Goal: Task Accomplishment & Management: Use online tool/utility

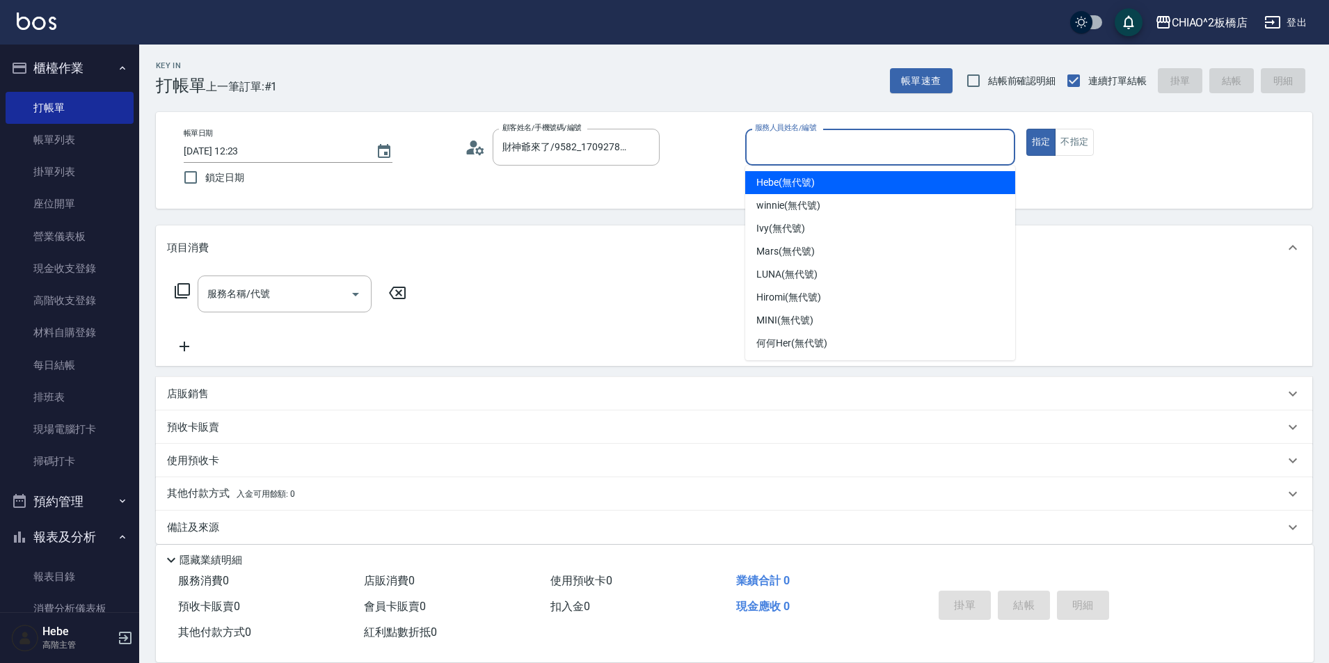
click at [833, 143] on input "服務人員姓名/編號" at bounding box center [879, 147] width 257 height 24
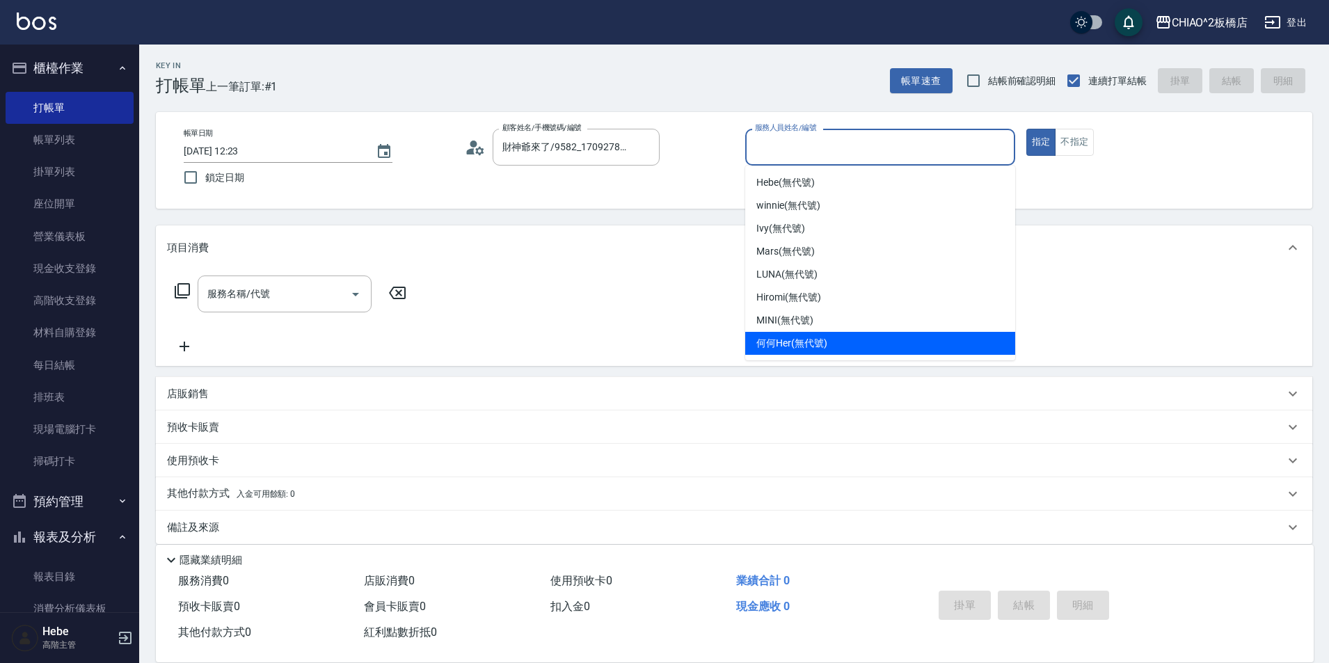
click at [849, 351] on div "何何Her (無代號)" at bounding box center [880, 343] width 270 height 23
type input "何何Her (無代號)"
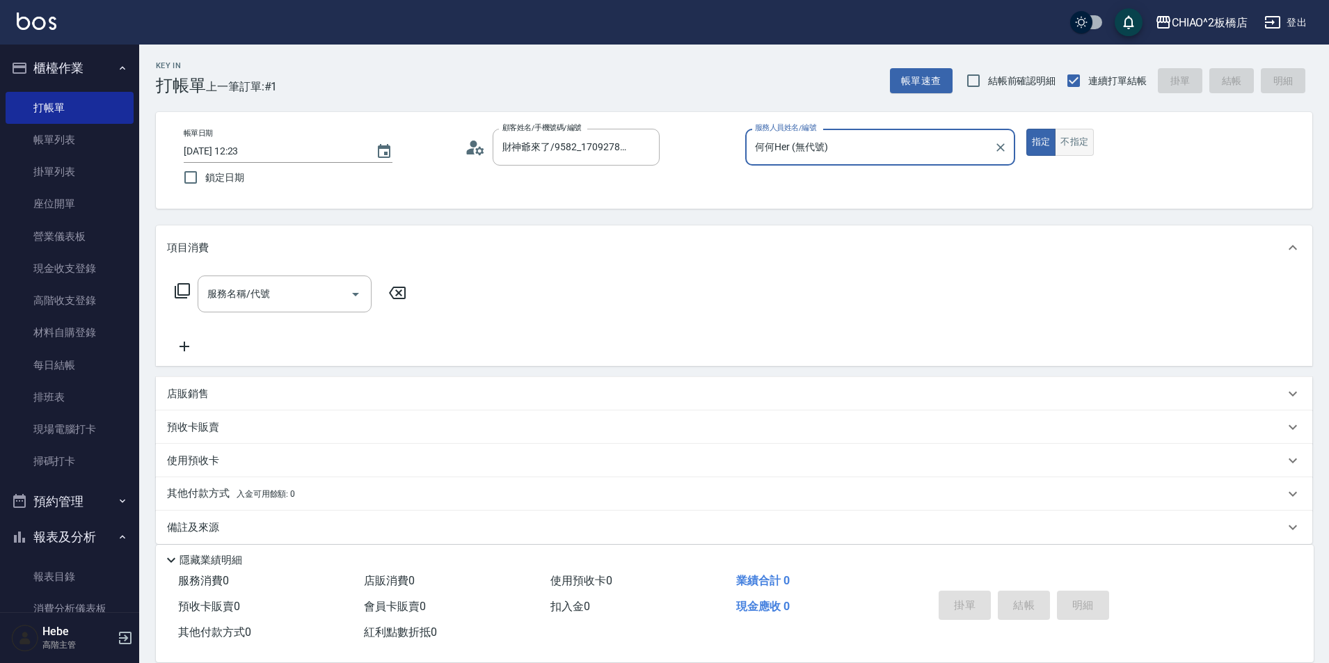
click at [1071, 144] on button "不指定" at bounding box center [1074, 142] width 39 height 27
click at [255, 297] on div "服務名稱/代號 服務名稱/代號" at bounding box center [285, 293] width 174 height 37
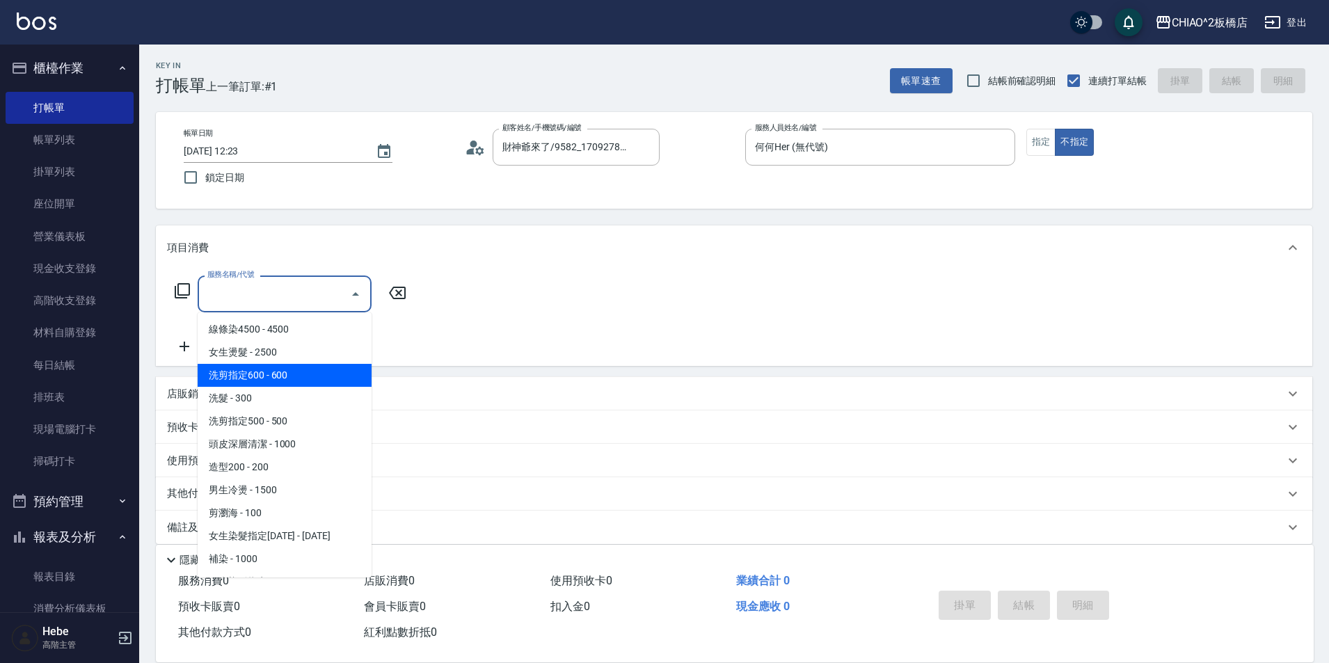
drag, startPoint x: 266, startPoint y: 372, endPoint x: 289, endPoint y: 384, distance: 26.4
click at [266, 372] on span "洗剪指定600 - 600" at bounding box center [285, 375] width 174 height 23
type input "洗剪指定600(96678)"
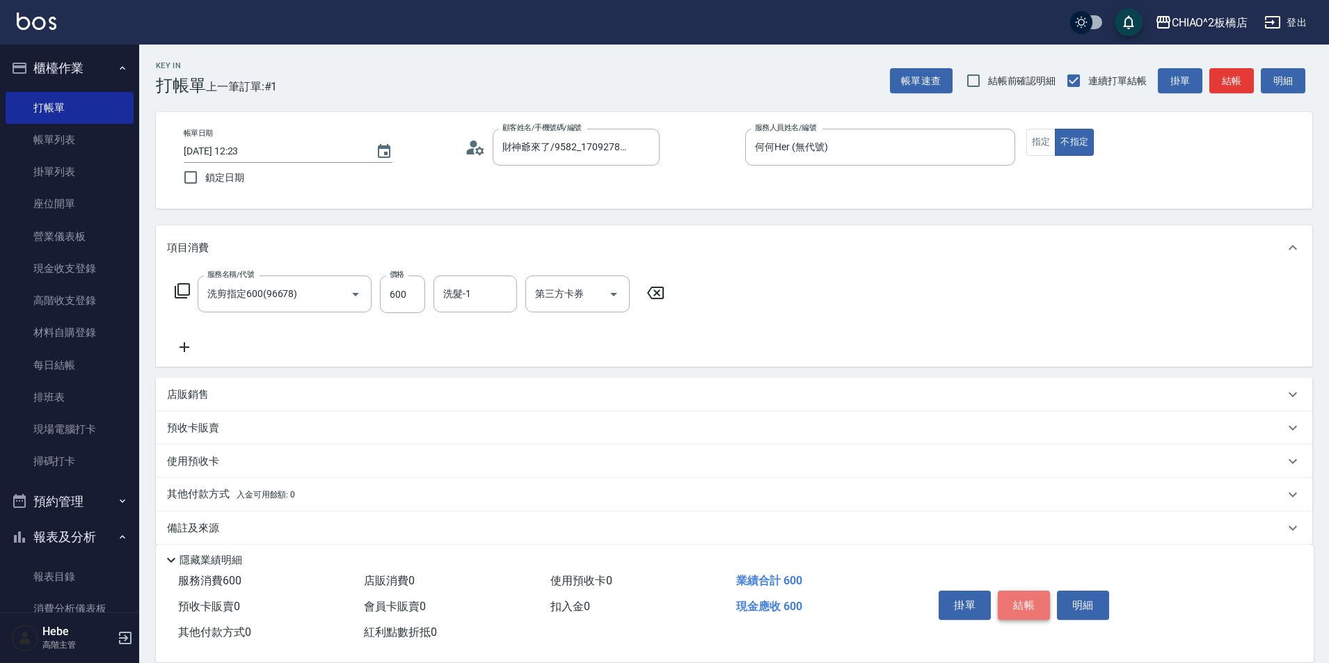
click at [1030, 606] on button "結帳" at bounding box center [1023, 605] width 52 height 29
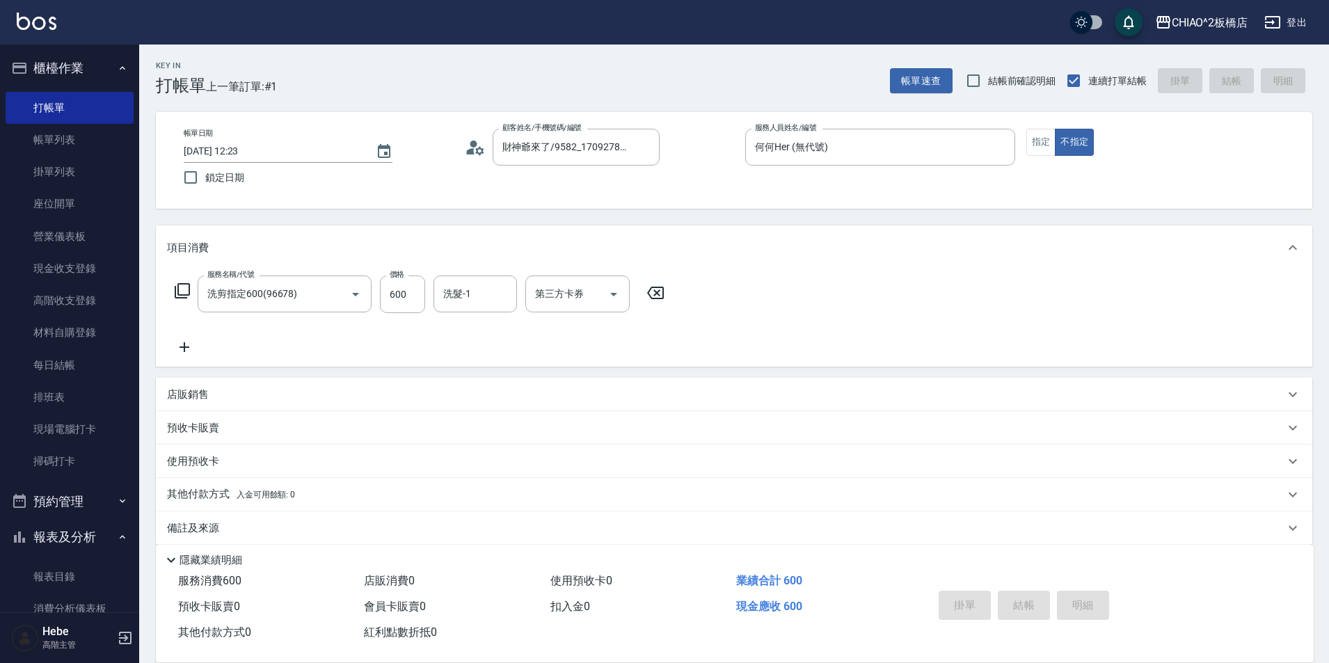
type input "[DATE] 13:18"
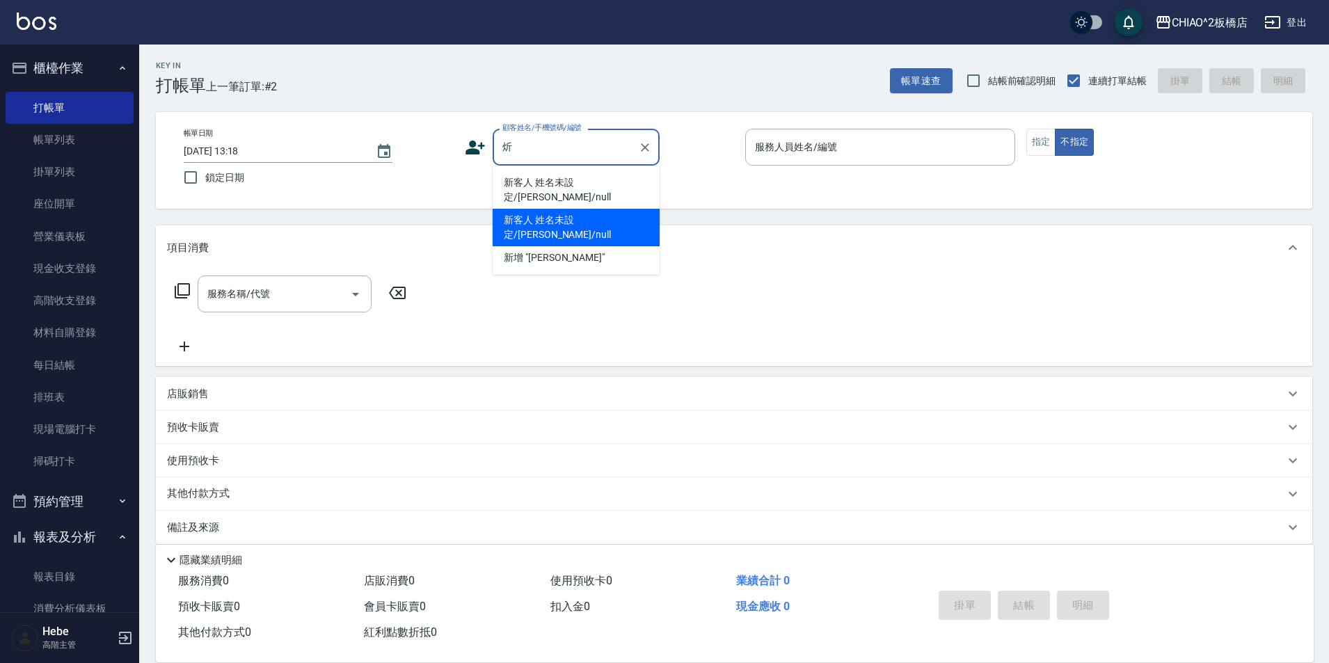
click at [632, 211] on li "新客人 姓名未設定/[PERSON_NAME]/null" at bounding box center [575, 228] width 167 height 38
type input "新客人 姓名未設定/[PERSON_NAME]/null"
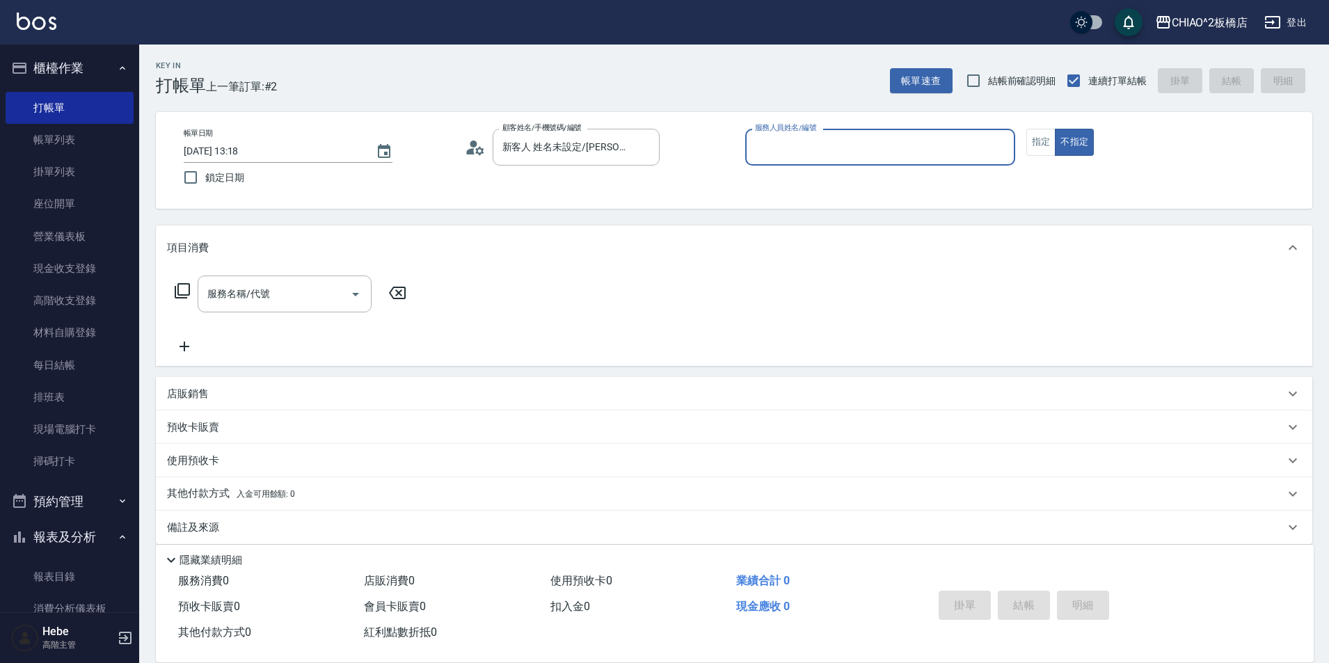
click at [808, 141] on input "服務人員姓名/編號" at bounding box center [879, 147] width 257 height 24
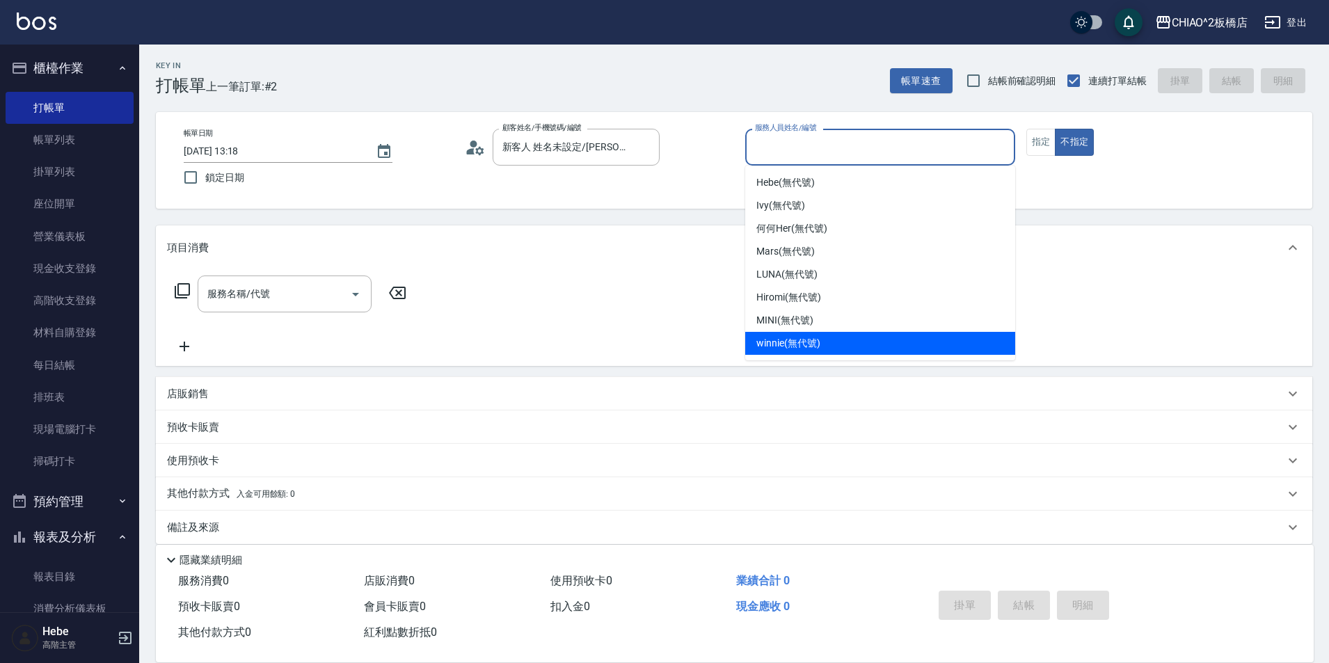
drag, startPoint x: 812, startPoint y: 333, endPoint x: 841, endPoint y: 315, distance: 34.4
click at [812, 334] on div "winnie (無代號)" at bounding box center [880, 343] width 270 height 23
type input "winnie(無代號)"
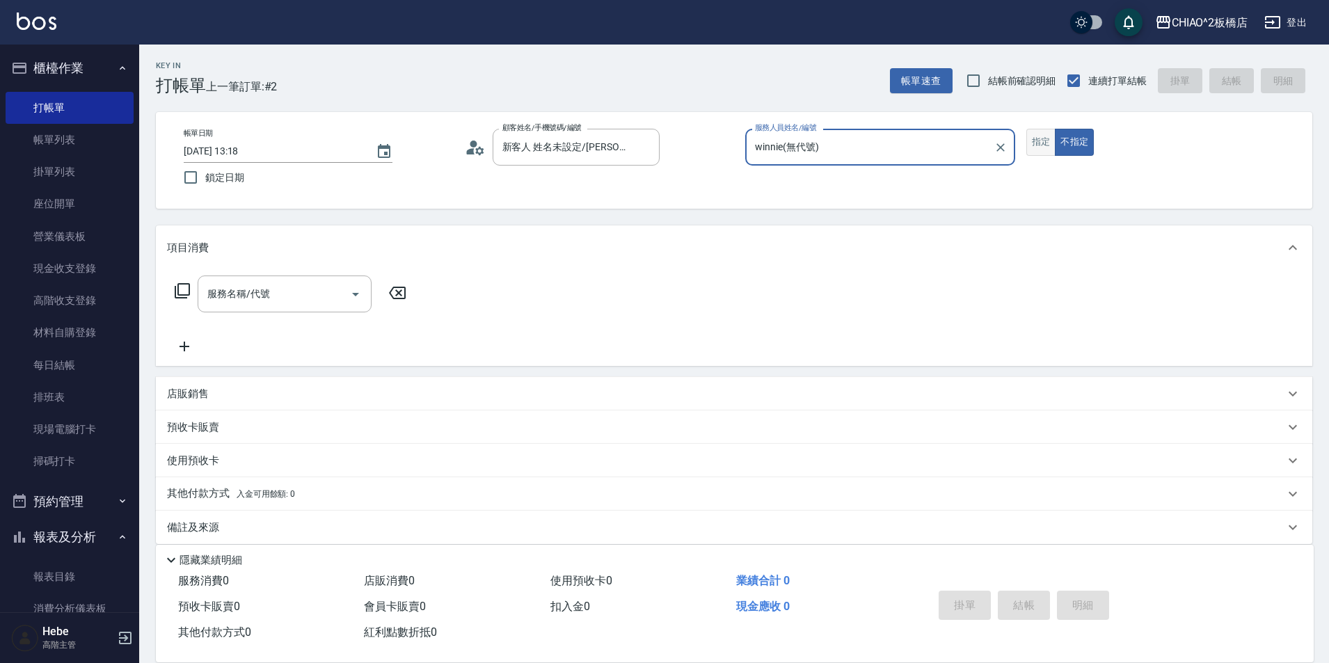
click at [1036, 146] on button "指定" at bounding box center [1041, 142] width 30 height 27
click at [319, 296] on input "服務名稱/代號" at bounding box center [274, 294] width 141 height 24
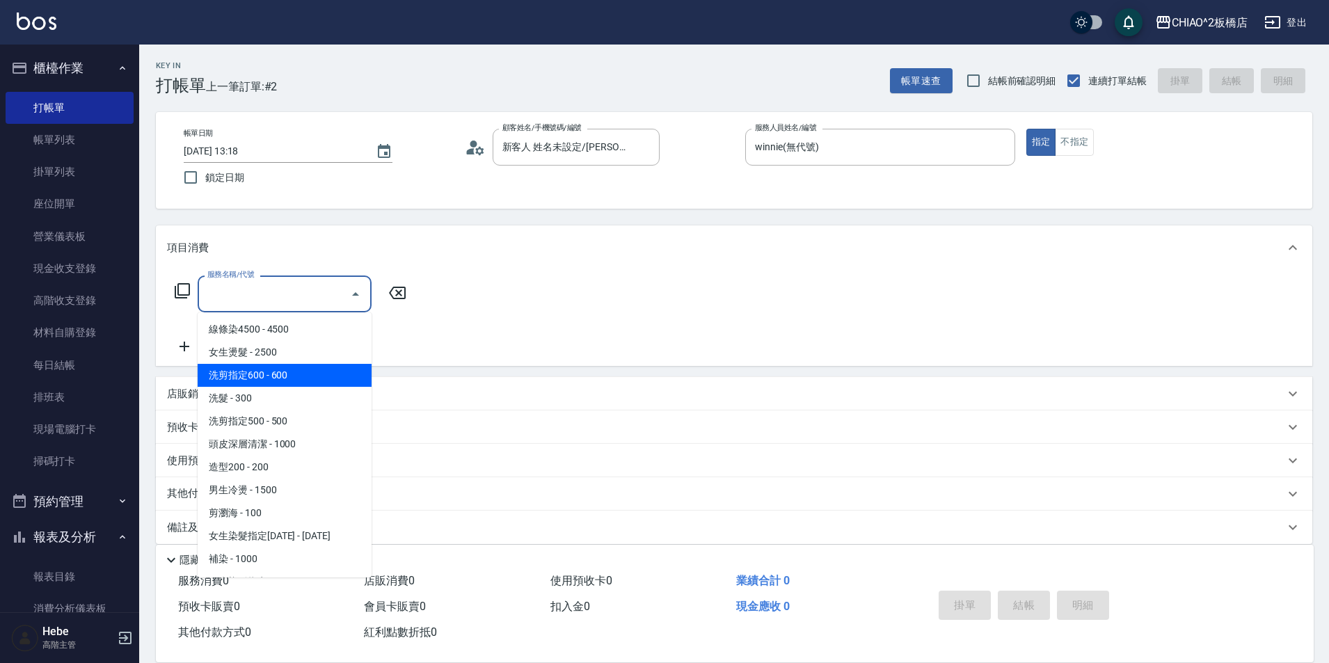
click at [311, 369] on span "洗剪指定600 - 600" at bounding box center [285, 375] width 174 height 23
type input "洗剪指定600(96678)"
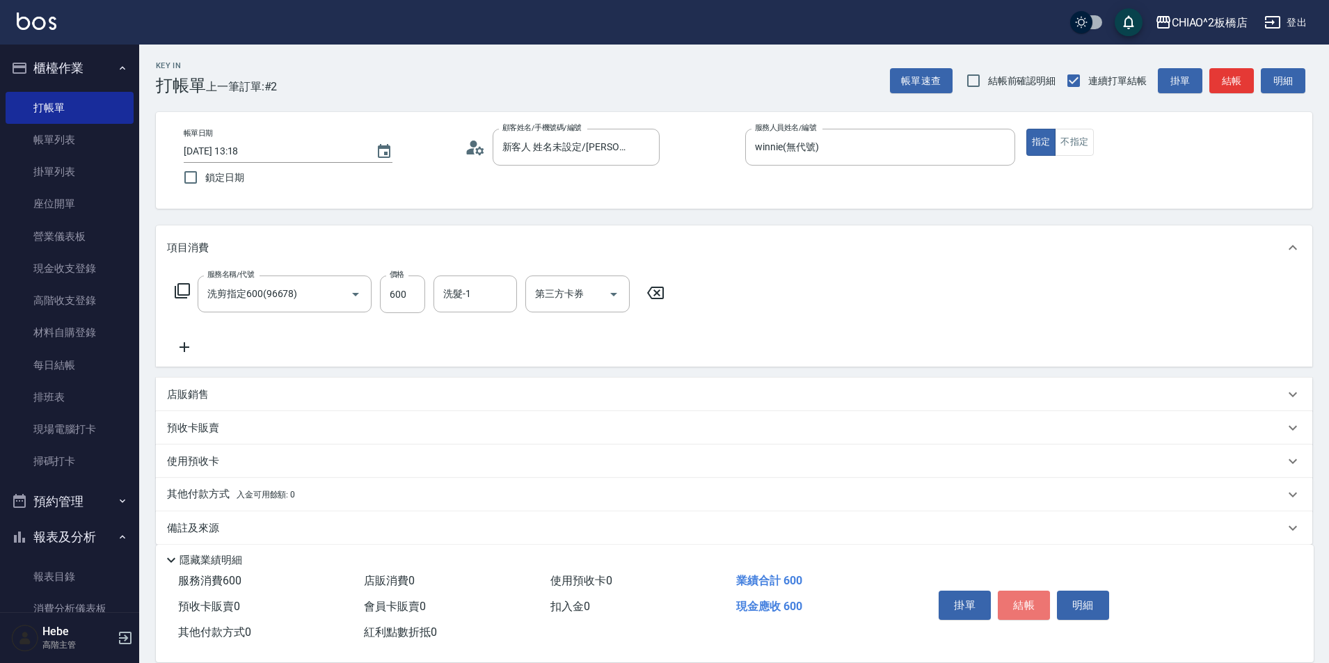
drag, startPoint x: 1015, startPoint y: 598, endPoint x: 1023, endPoint y: 597, distance: 7.8
click at [1023, 597] on button "結帳" at bounding box center [1023, 605] width 52 height 29
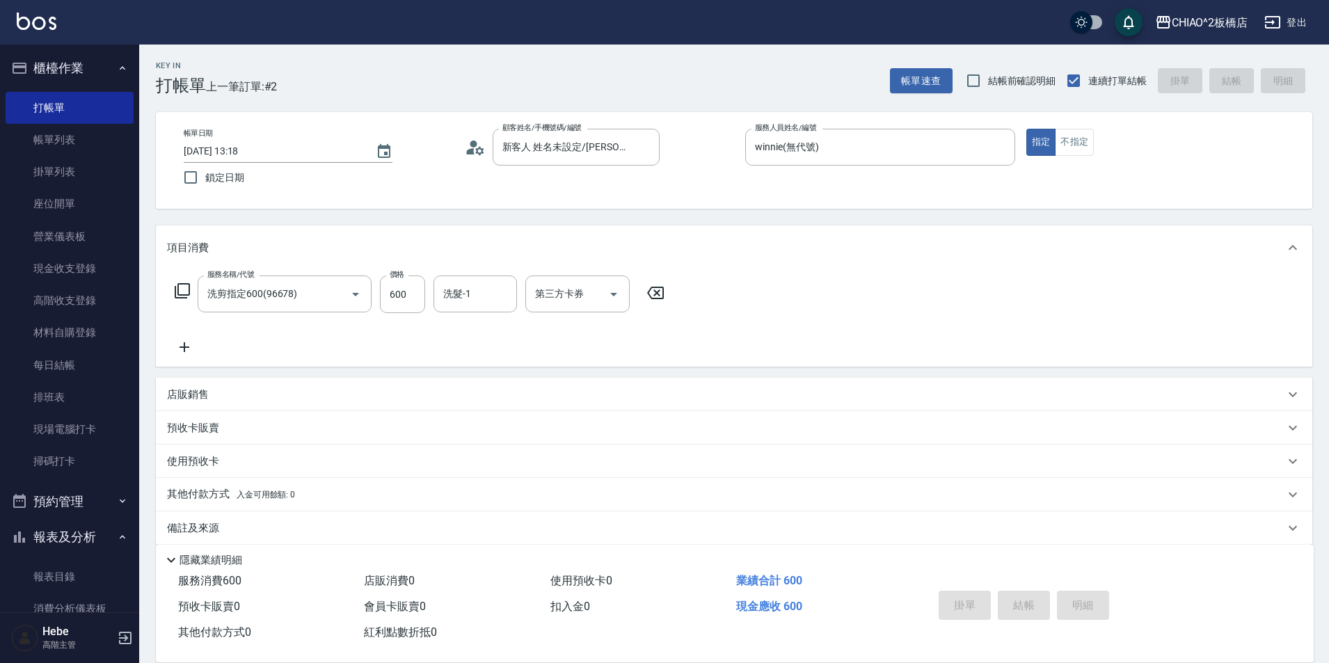
type input "[DATE] 13:19"
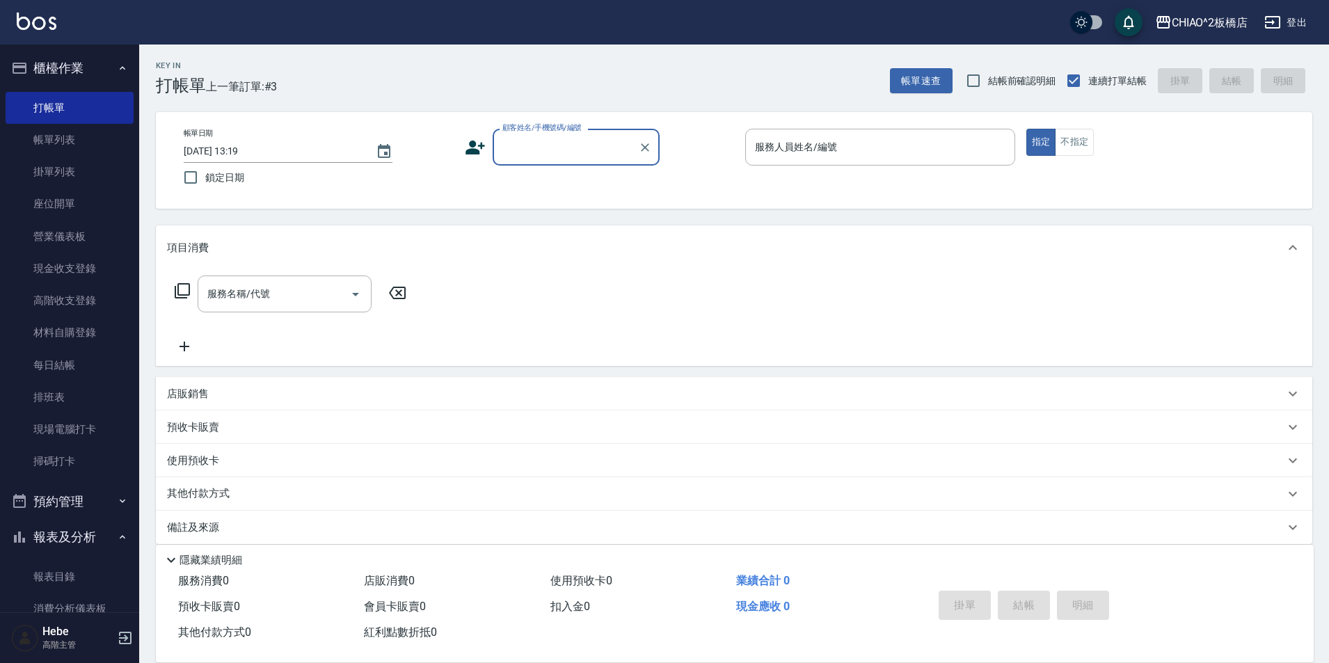
type input "ㄓ"
click at [532, 152] on input "ㄓ" at bounding box center [566, 147] width 134 height 24
click at [534, 181] on li "[PERSON_NAME]/0921423923/null" at bounding box center [575, 182] width 167 height 23
type input "[PERSON_NAME]/0921423923/null"
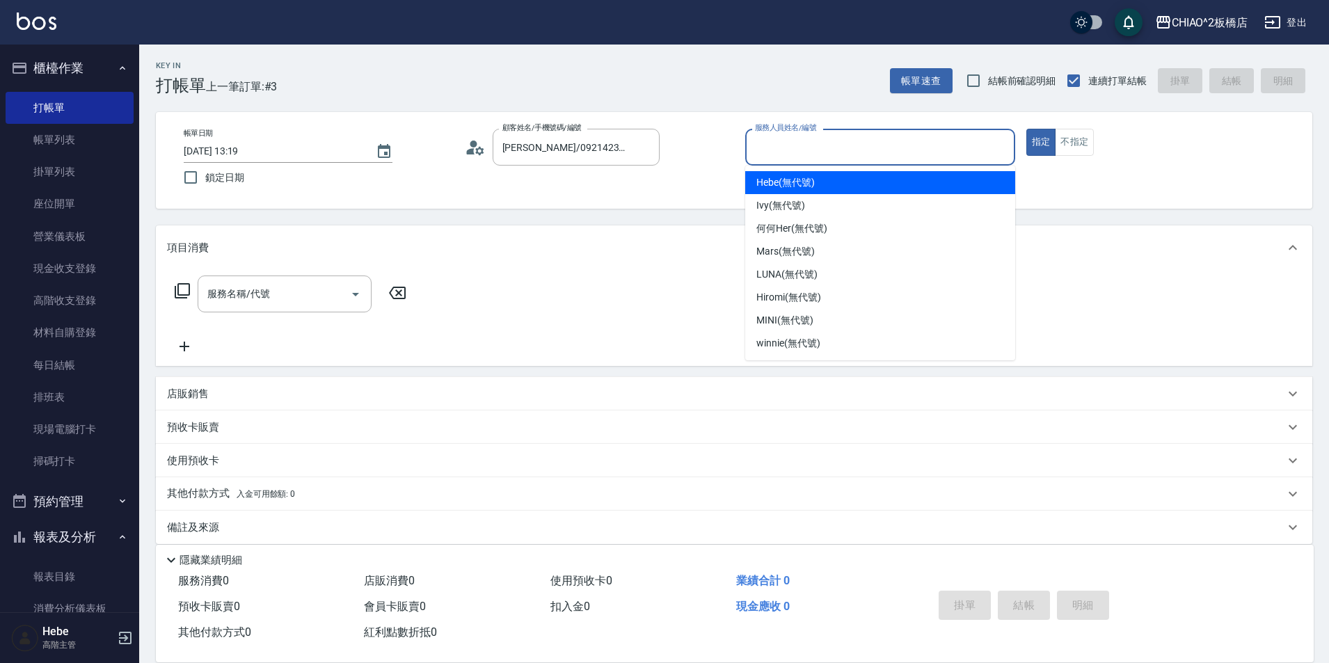
click at [801, 152] on input "服務人員姓名/編號" at bounding box center [879, 147] width 257 height 24
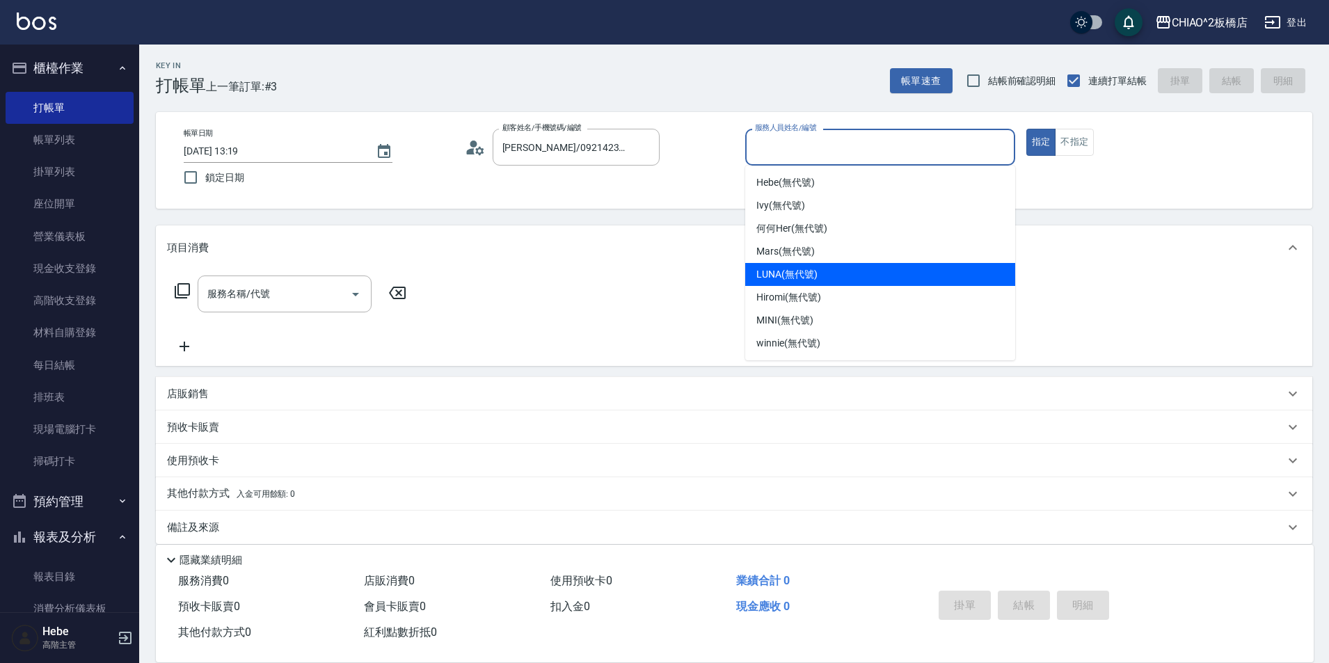
click at [794, 270] on span "LUNA (無代號)" at bounding box center [786, 274] width 61 height 15
type input "LUNA(無代號)"
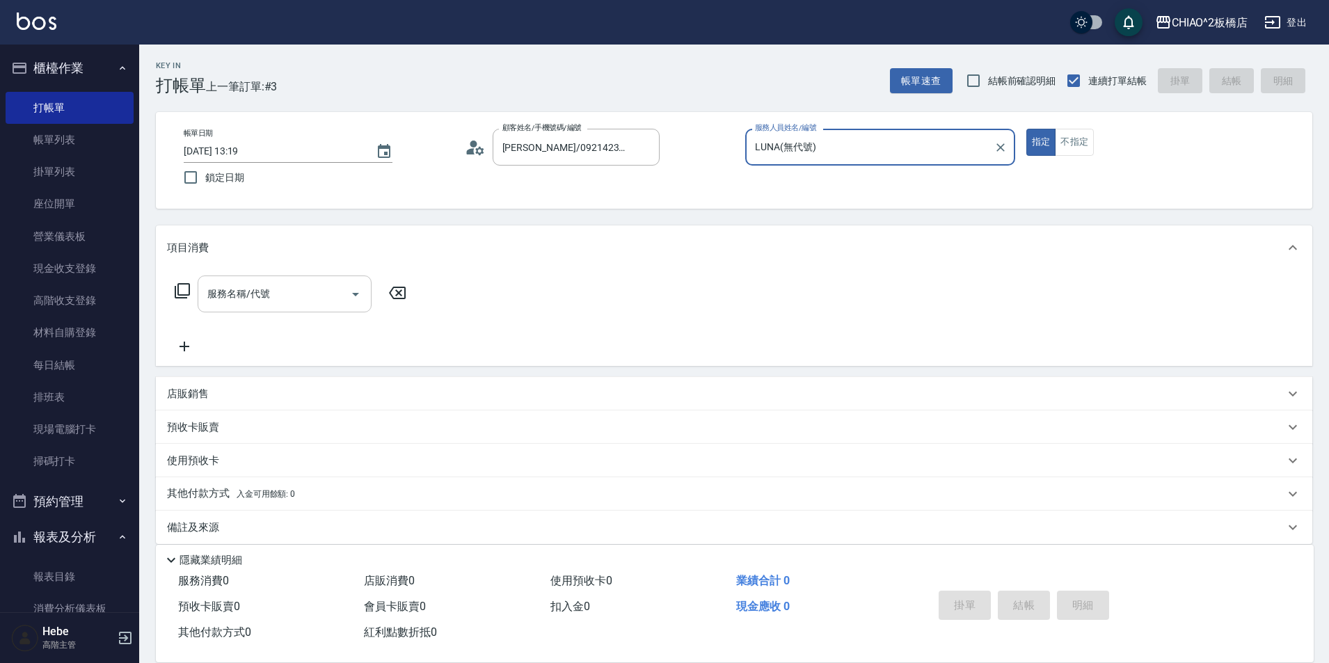
click at [285, 290] on input "服務名稱/代號" at bounding box center [274, 294] width 141 height 24
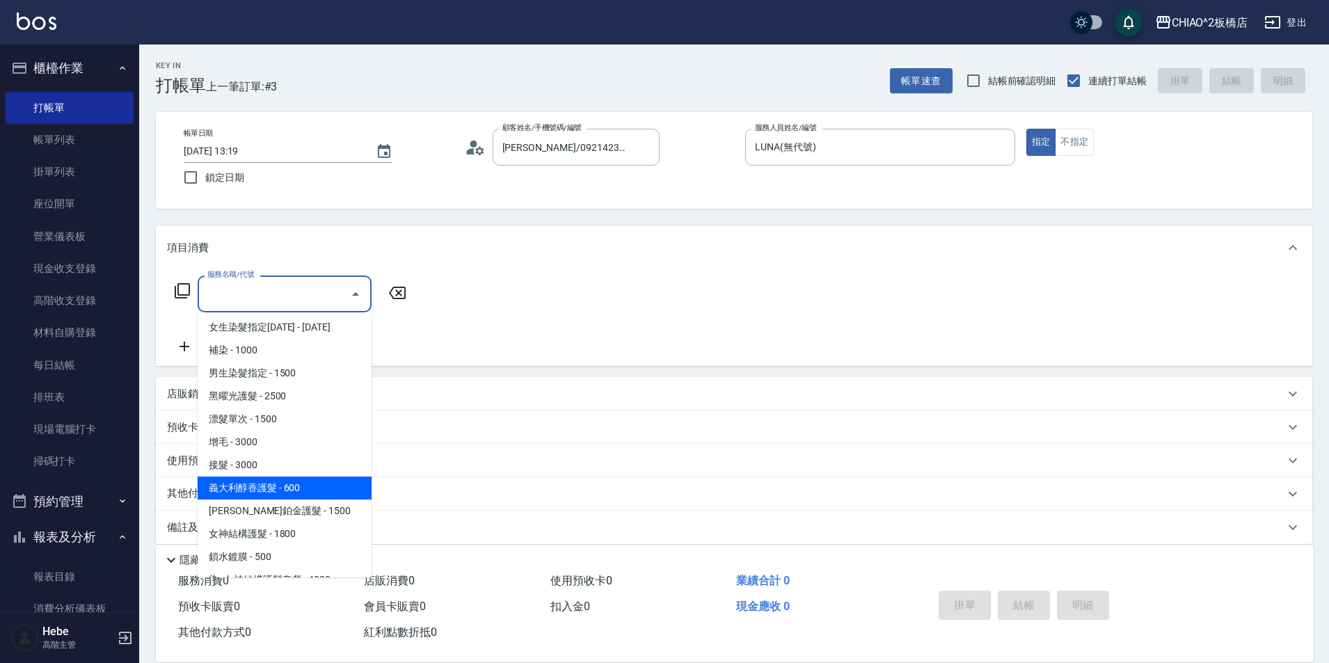
scroll to position [297, 0]
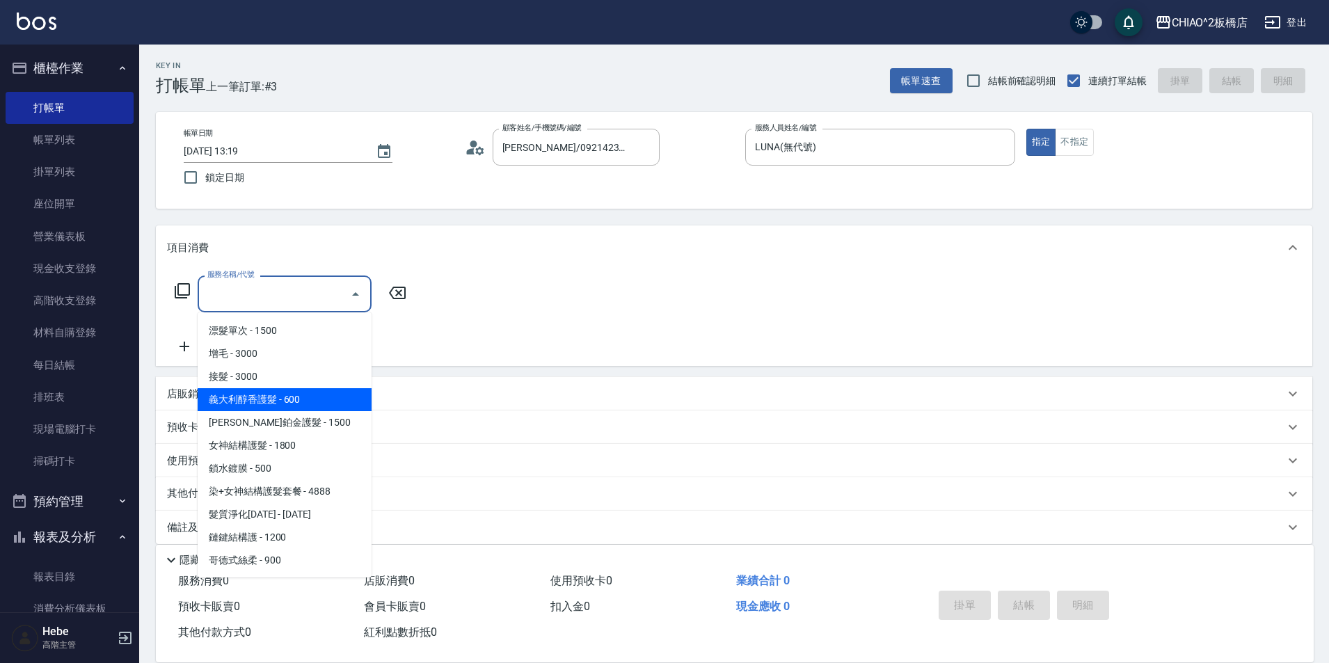
click at [275, 496] on span "染+女神結構護髮套餐 - 4888" at bounding box center [285, 491] width 174 height 23
type input "染+女神結構護髮套餐(126207)"
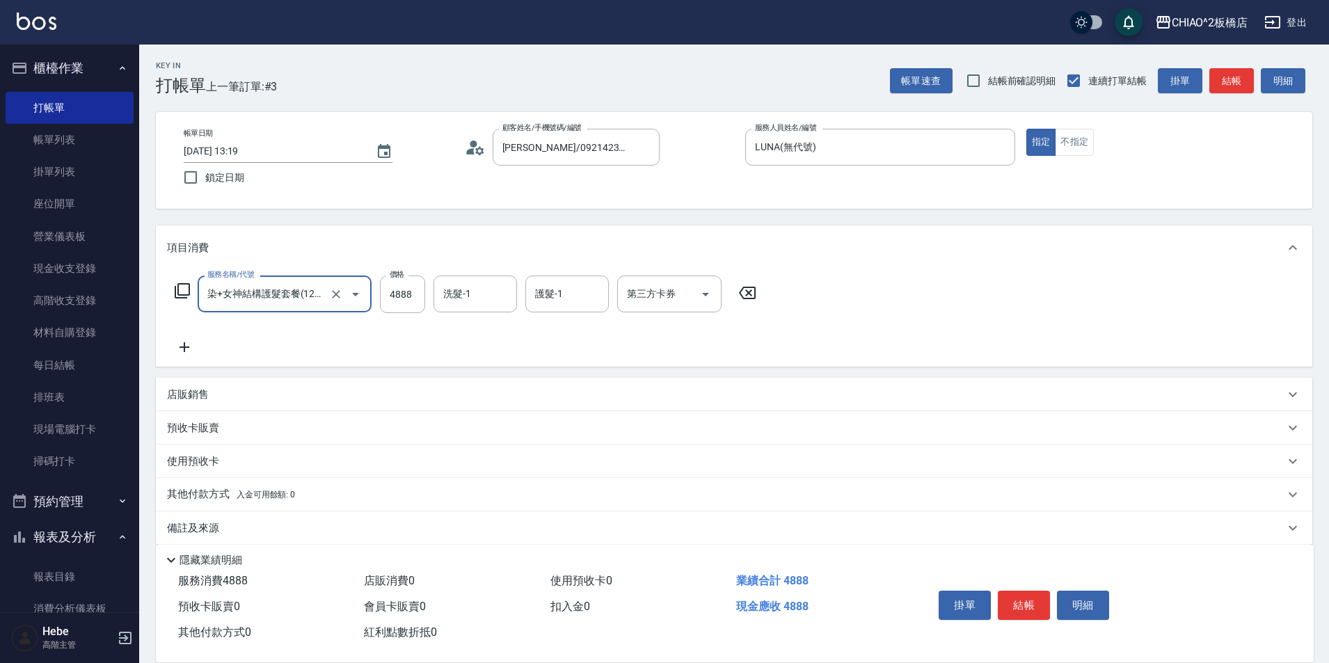
click at [229, 490] on p "其他付款方式 入金可用餘額: 0" at bounding box center [231, 494] width 128 height 15
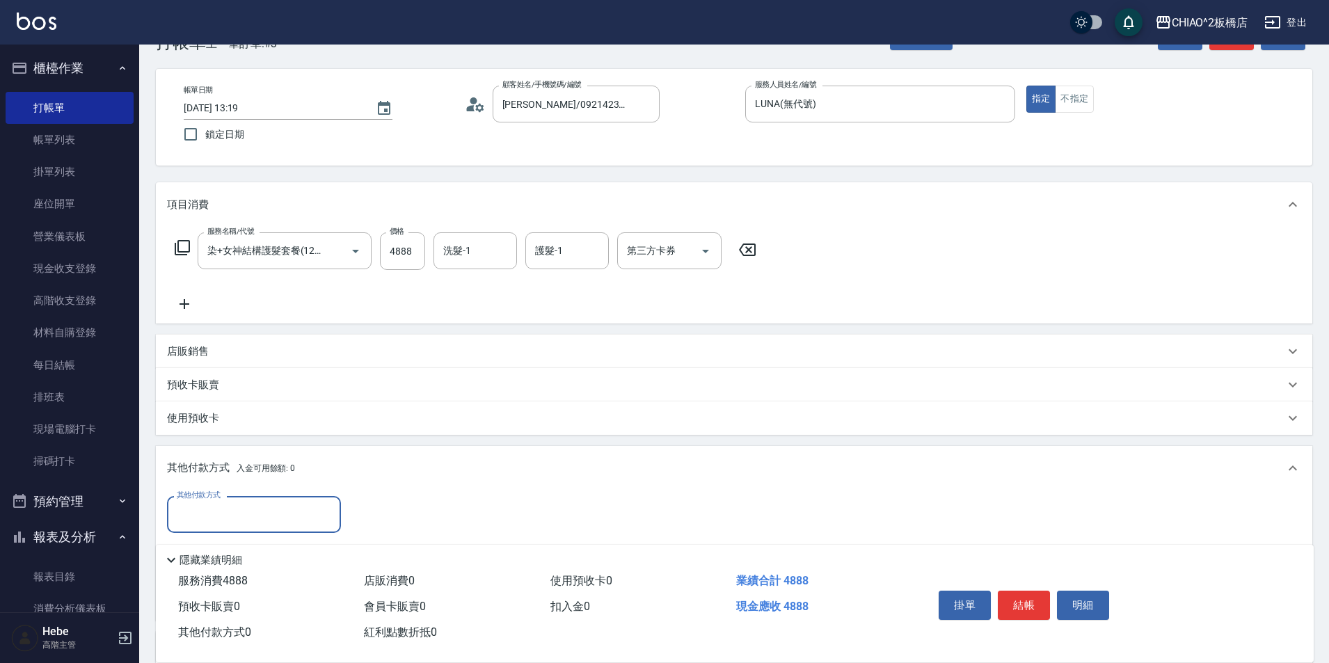
scroll to position [0, 0]
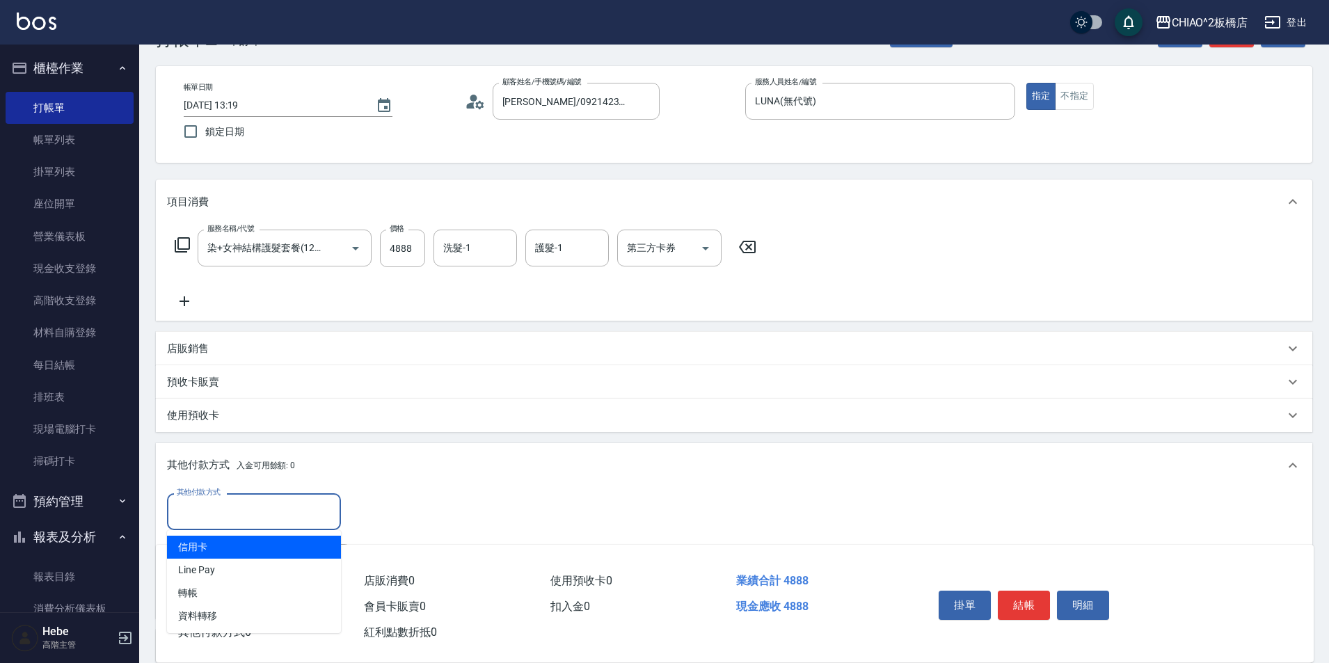
click at [207, 513] on input "其他付款方式" at bounding box center [253, 511] width 161 height 24
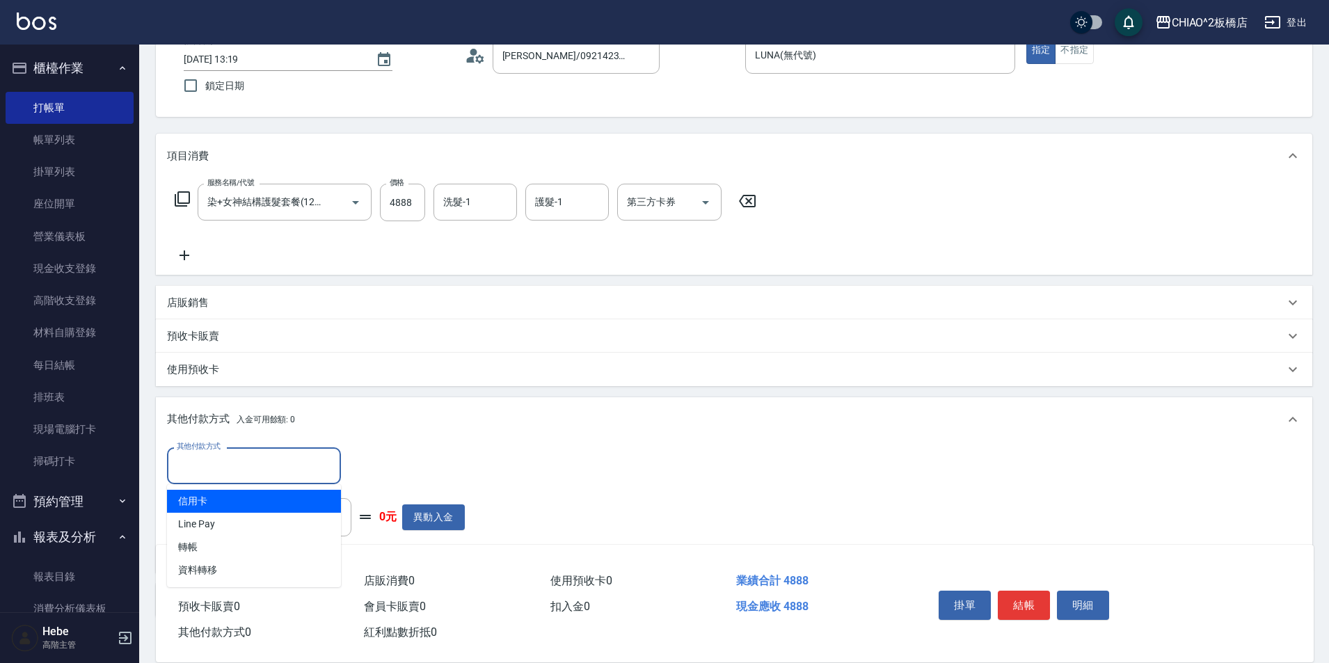
scroll to position [115, 0]
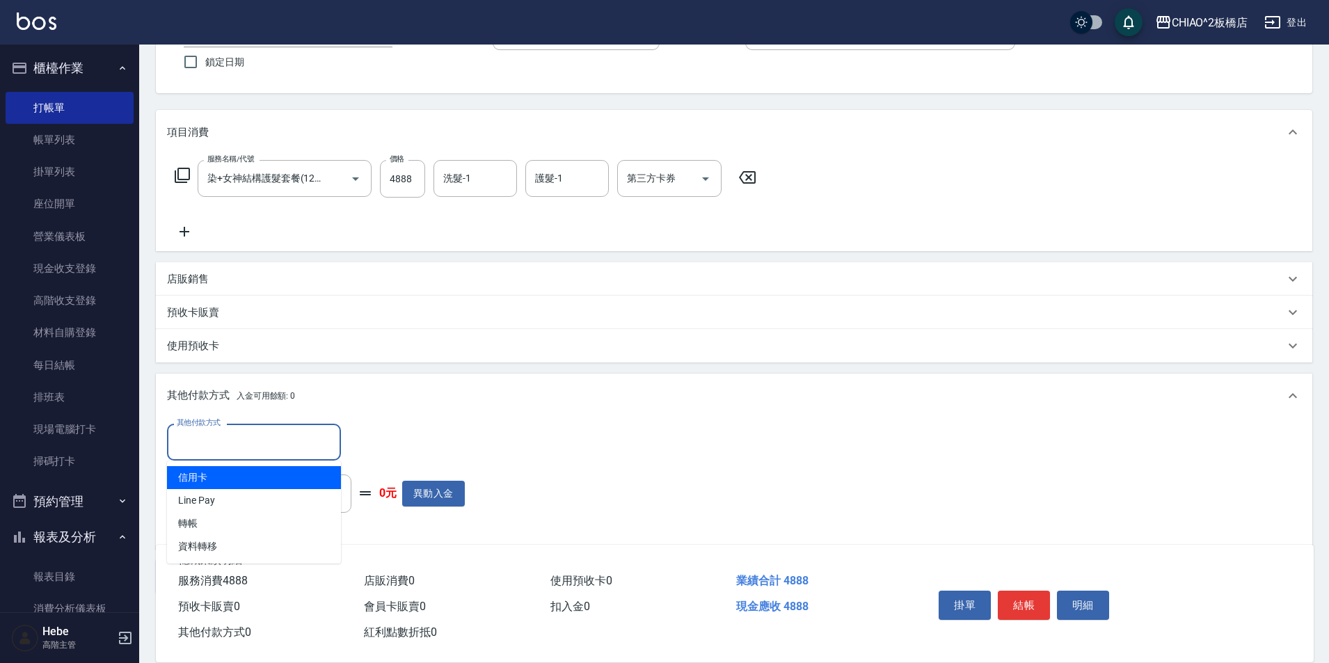
click at [220, 479] on span "信用卡" at bounding box center [254, 477] width 174 height 23
type input "信用卡"
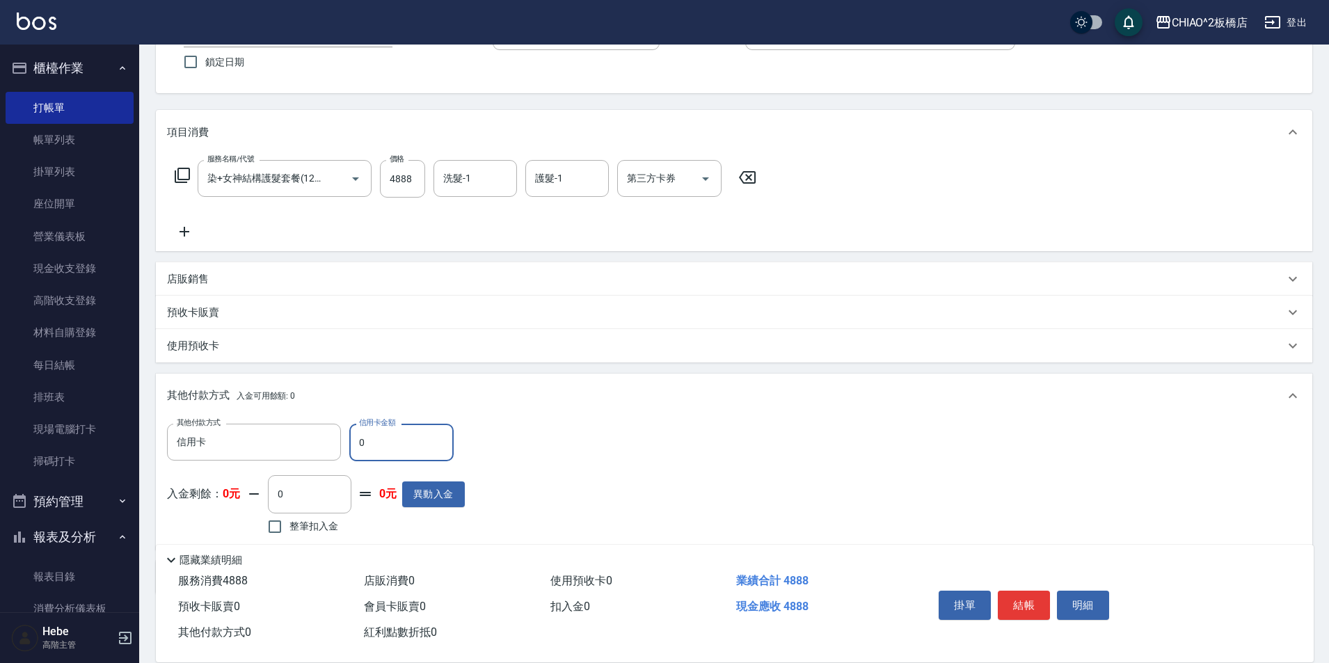
click at [403, 451] on input "0" at bounding box center [401, 443] width 104 height 38
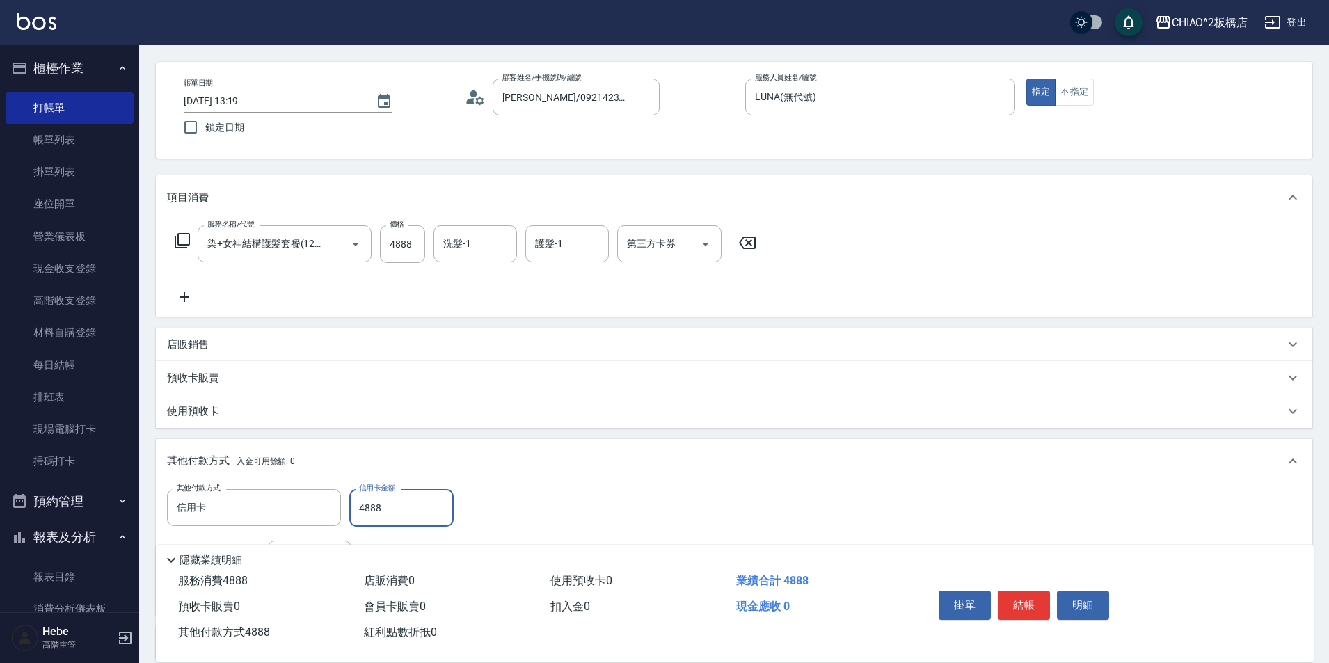
scroll to position [0, 0]
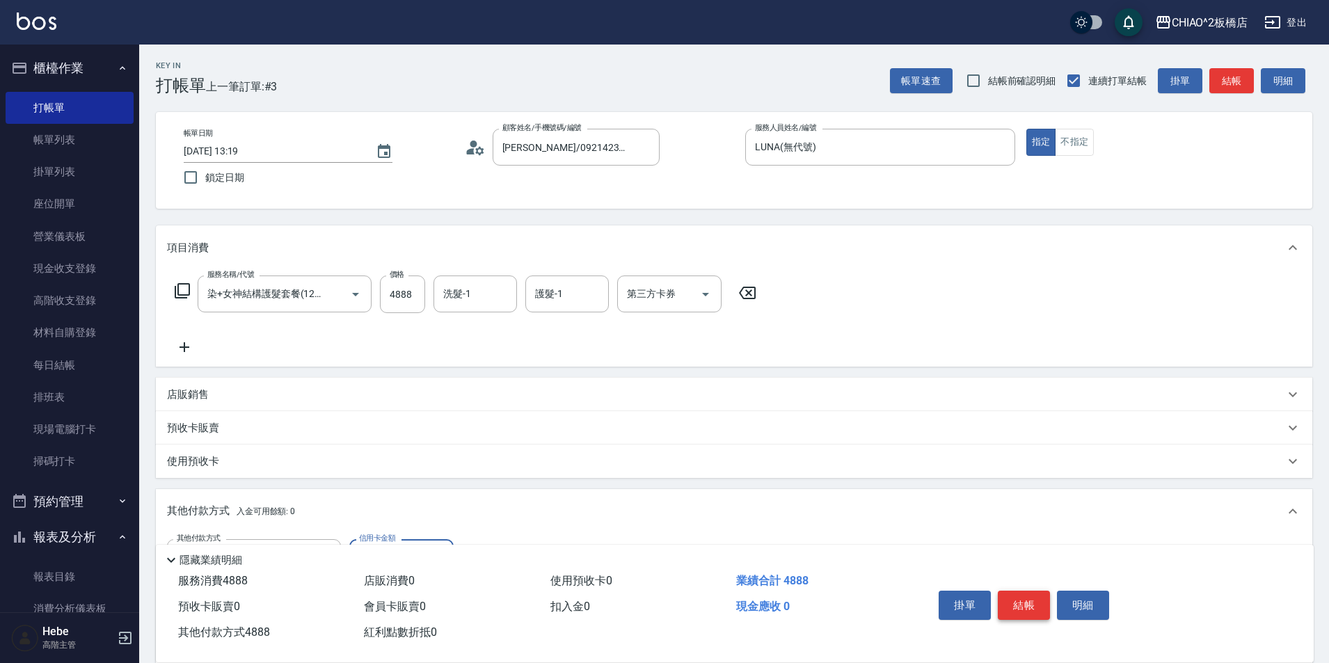
type input "4888"
click at [1017, 600] on button "結帳" at bounding box center [1023, 605] width 52 height 29
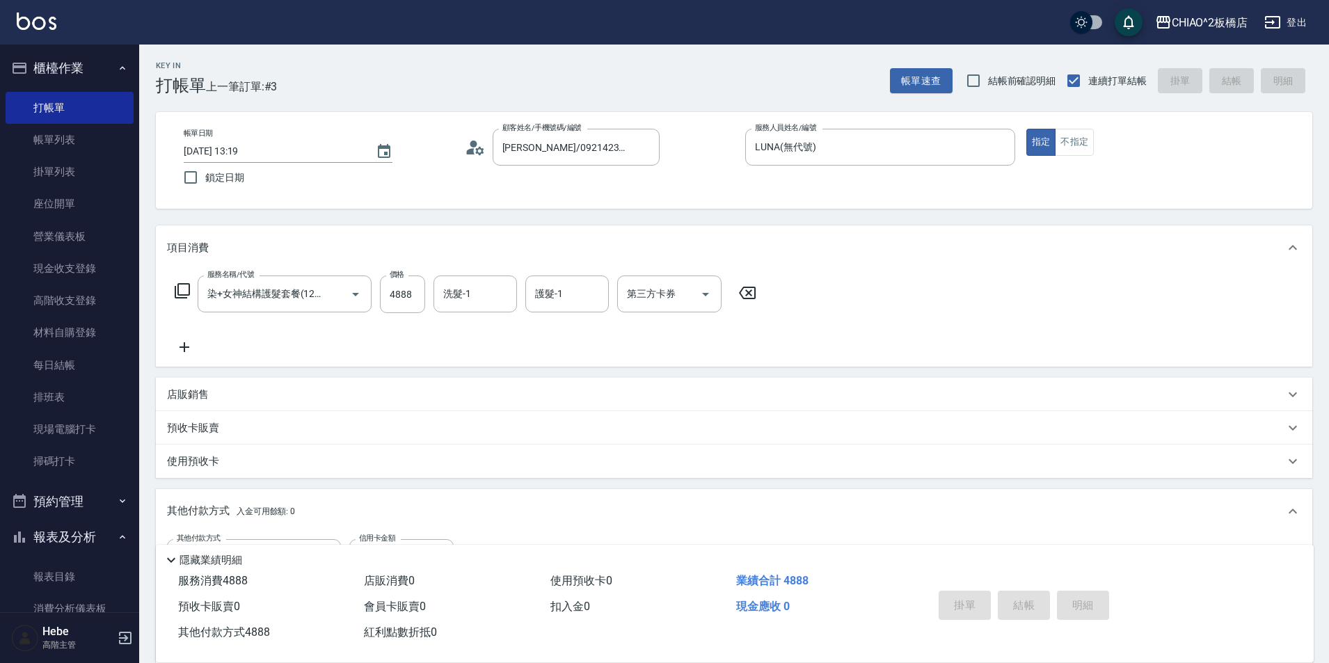
type input "[DATE] 13:24"
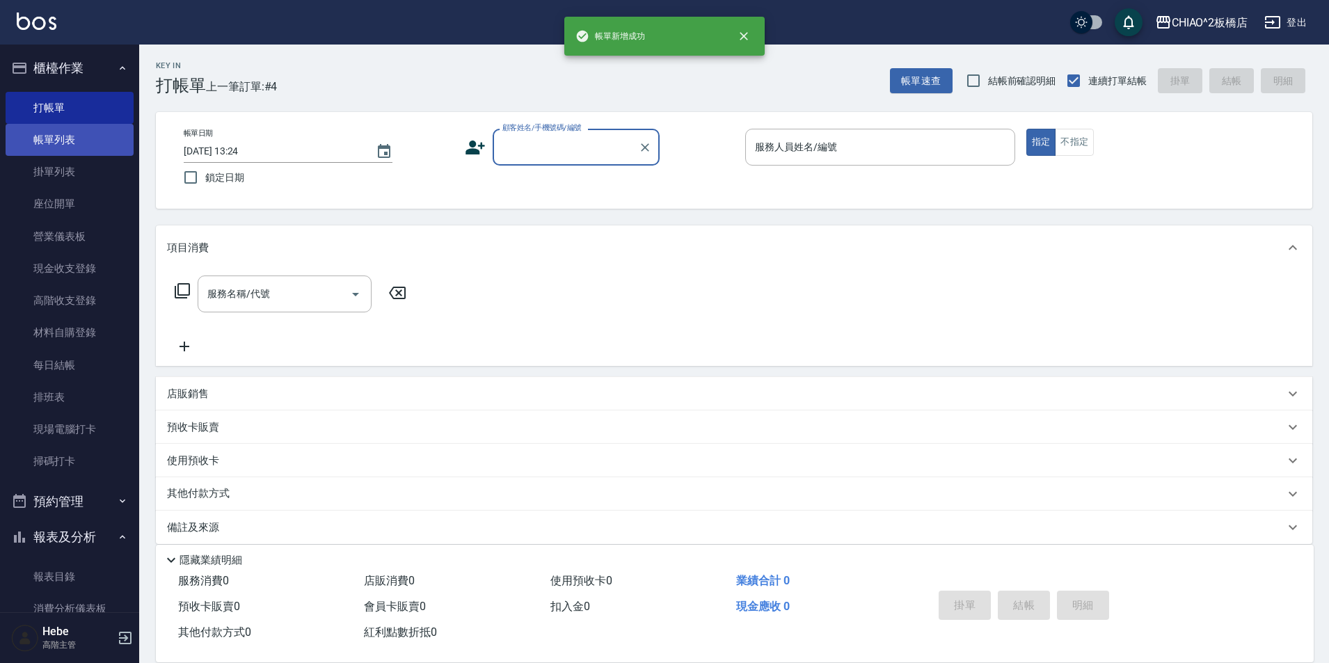
click at [99, 143] on link "帳單列表" at bounding box center [70, 140] width 128 height 32
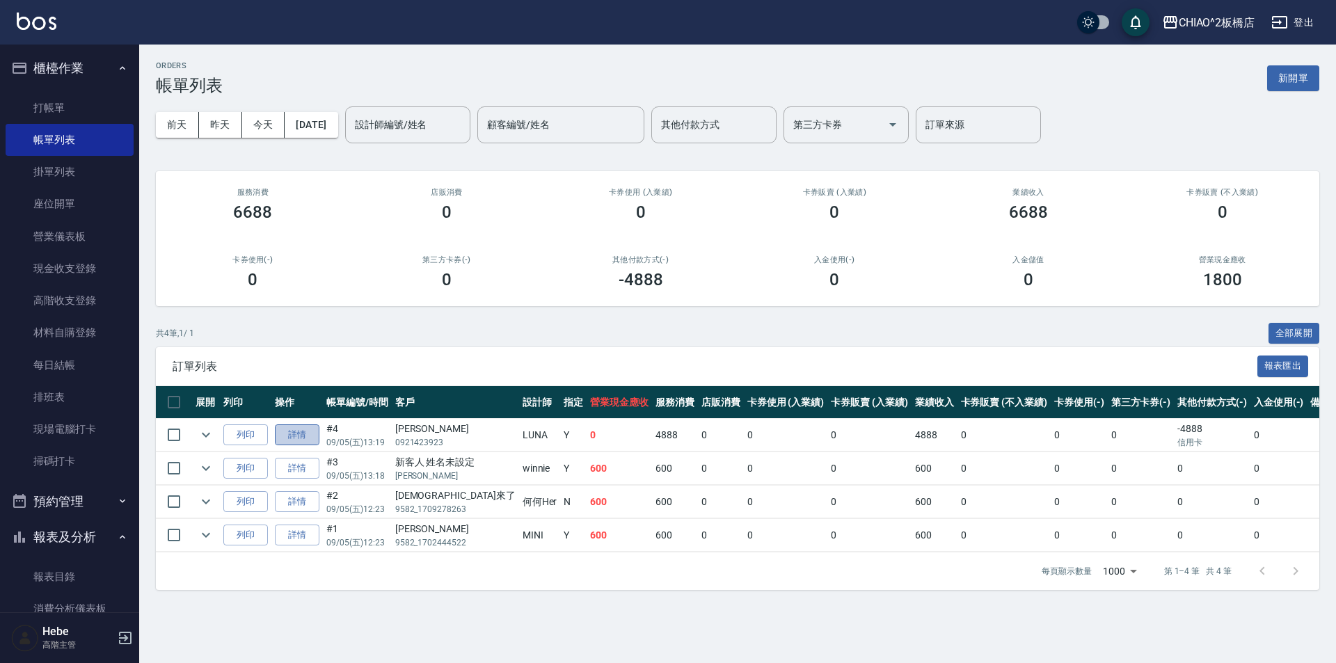
click at [296, 436] on link "詳情" at bounding box center [297, 435] width 45 height 22
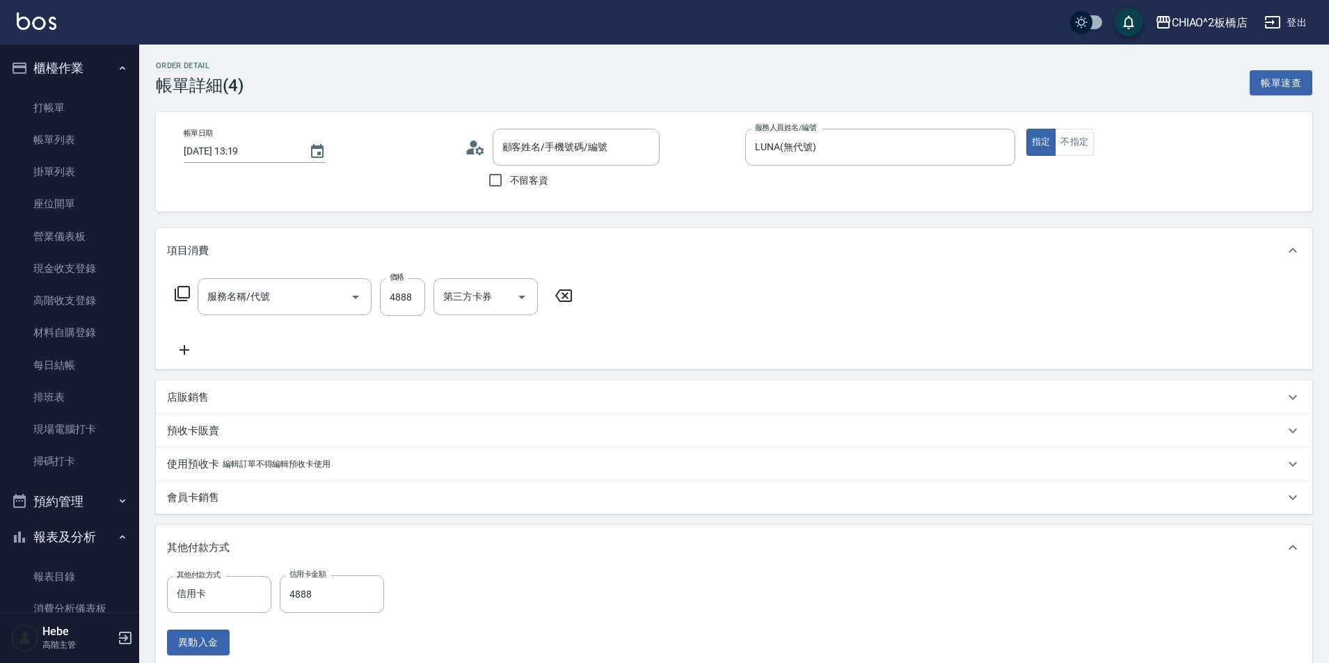
type input "[DATE] 13:19"
type input "LUNA(無代號)"
type input "染+女神結構護髮套餐(126207)"
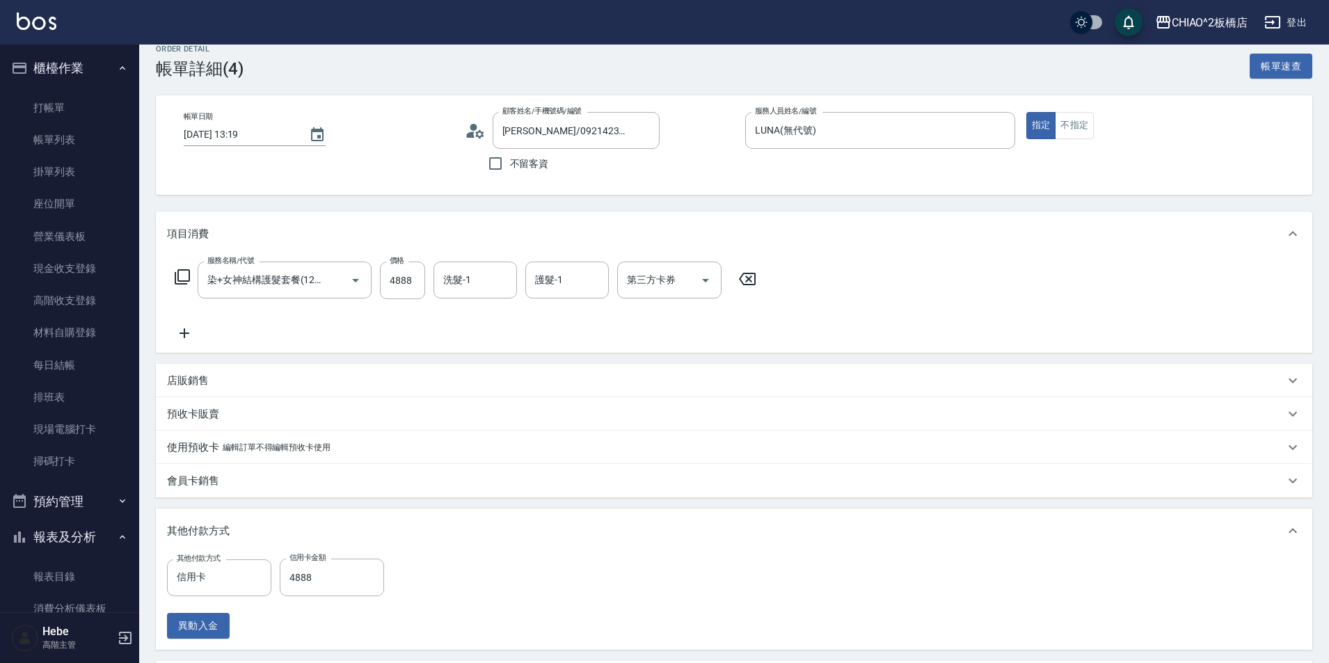
type input "[PERSON_NAME]/0921423923/null"
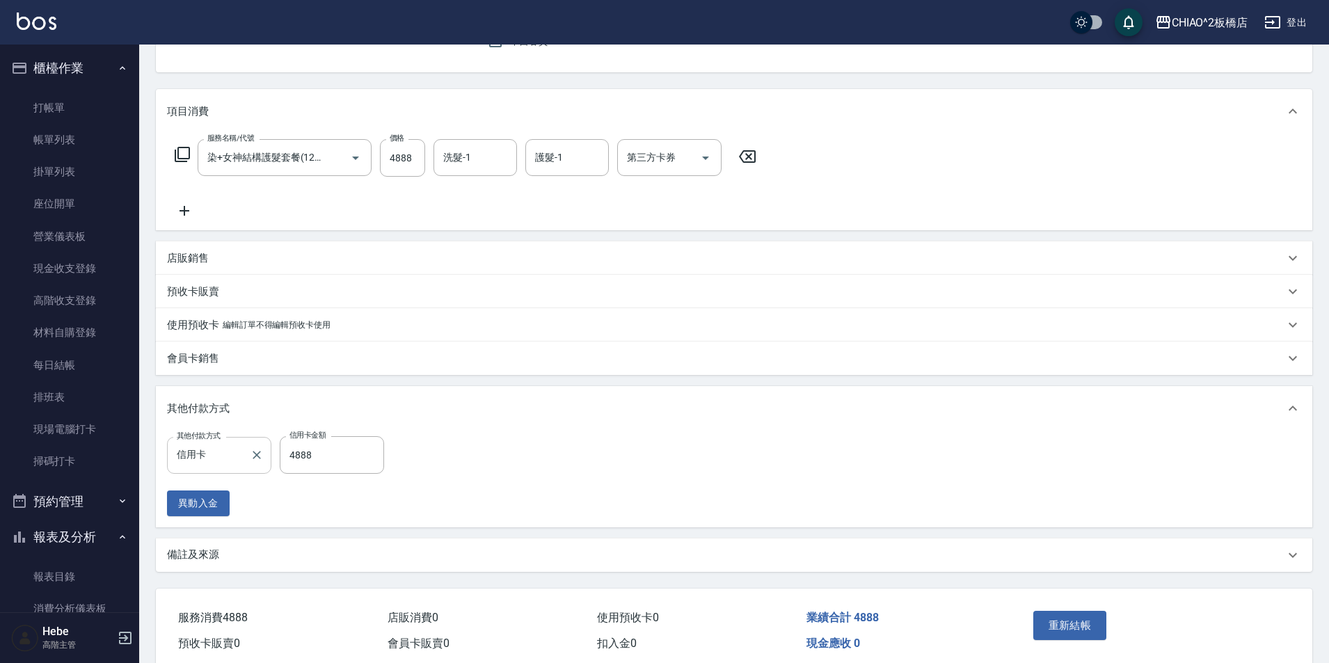
scroll to position [198, 0]
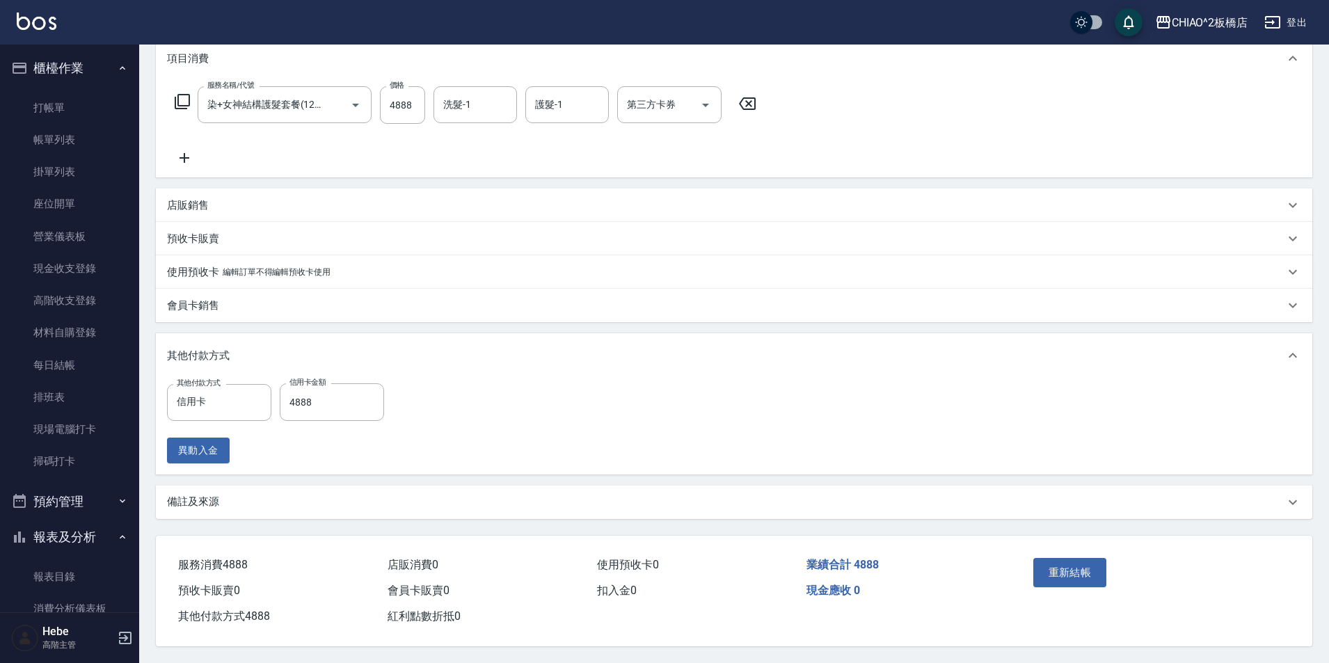
click at [231, 495] on div "備註及來源" at bounding box center [725, 502] width 1117 height 15
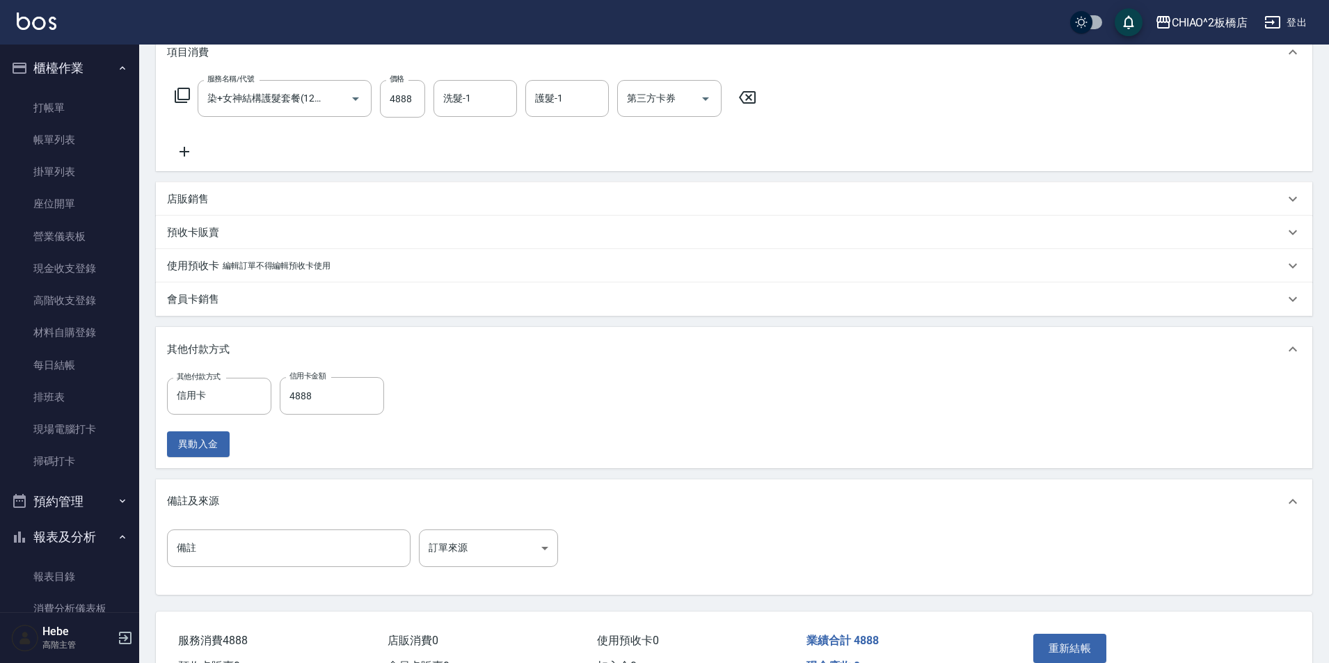
scroll to position [280, 0]
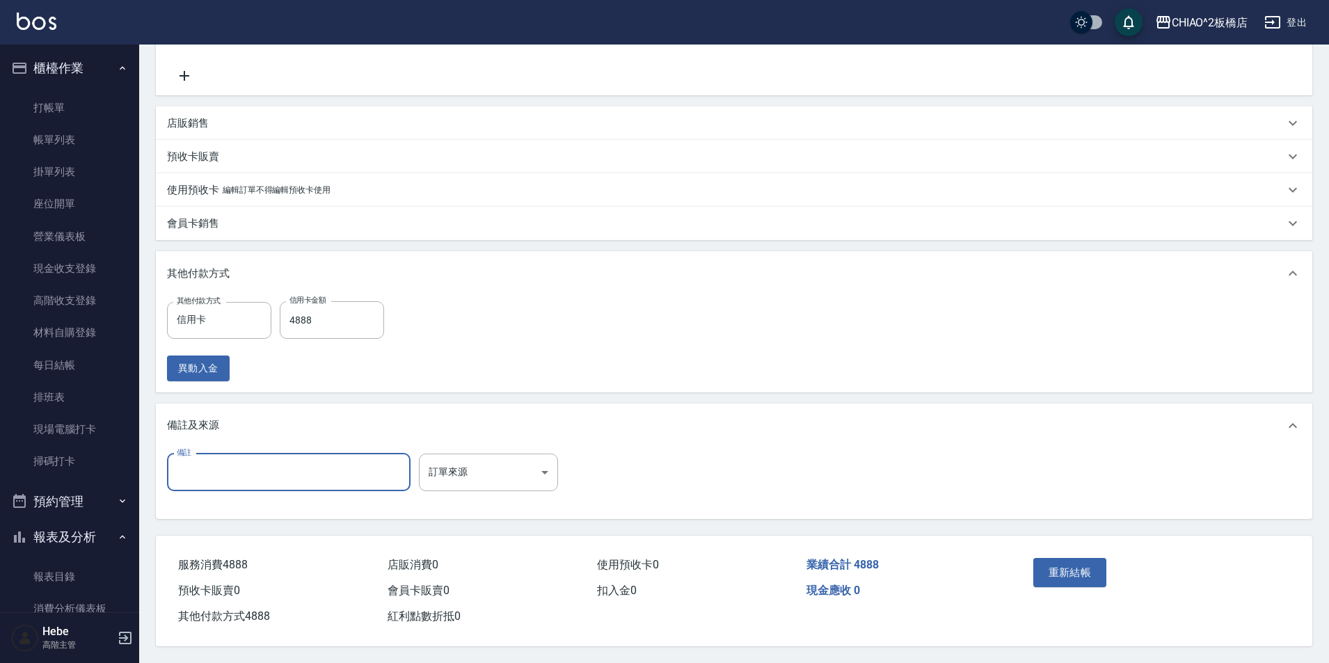
click at [246, 471] on input "備註" at bounding box center [288, 473] width 243 height 38
type input "HHH 12趴"
click at [1073, 563] on button "重新結帳" at bounding box center [1070, 572] width 74 height 29
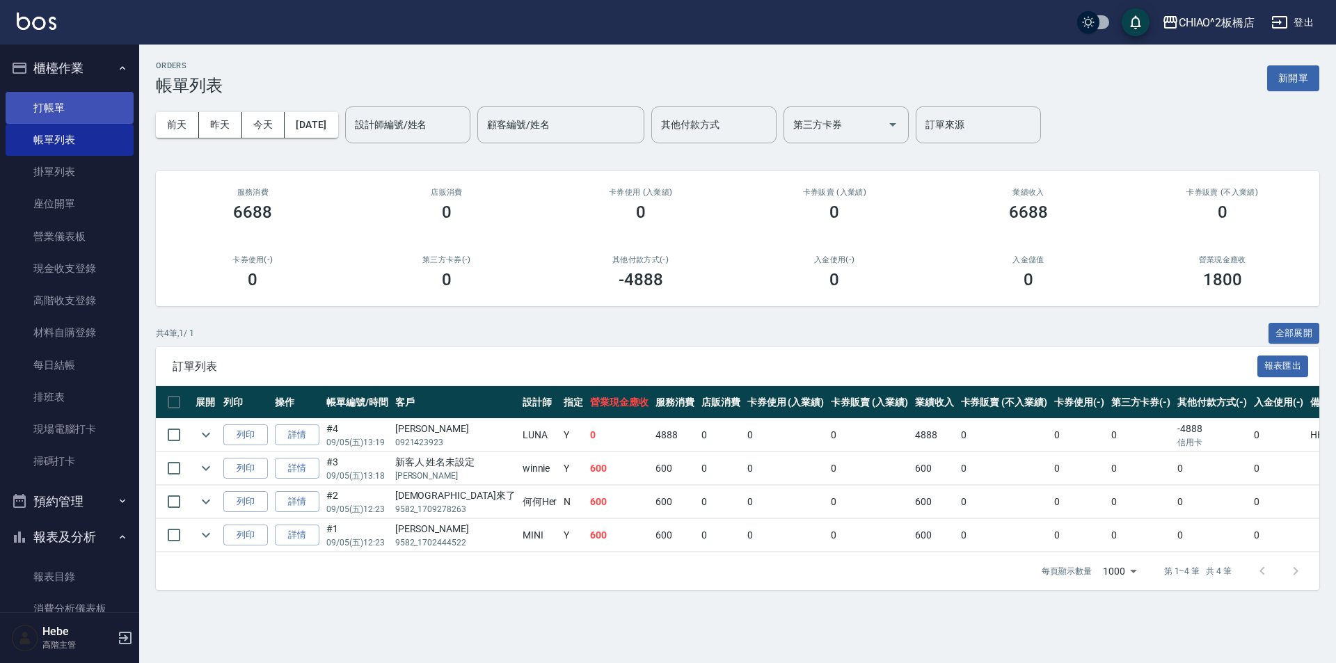
click at [60, 99] on link "打帳單" at bounding box center [70, 108] width 128 height 32
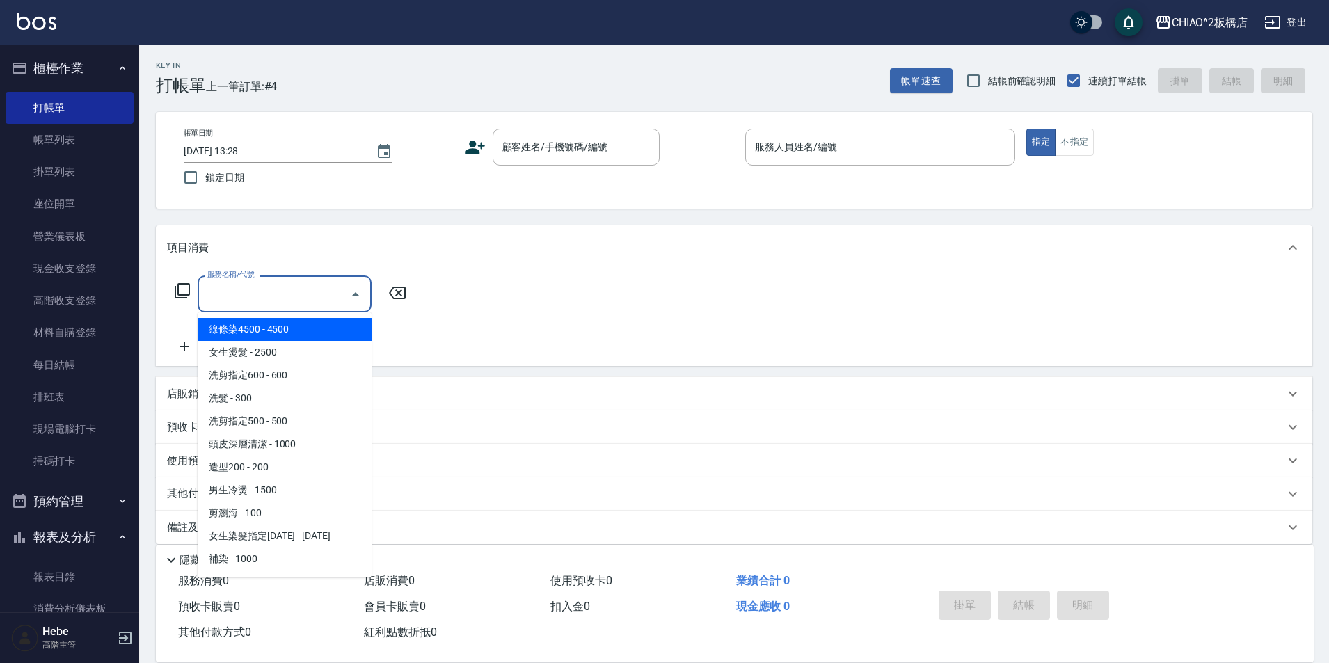
click at [249, 295] on input "服務名稱/代號" at bounding box center [274, 294] width 141 height 24
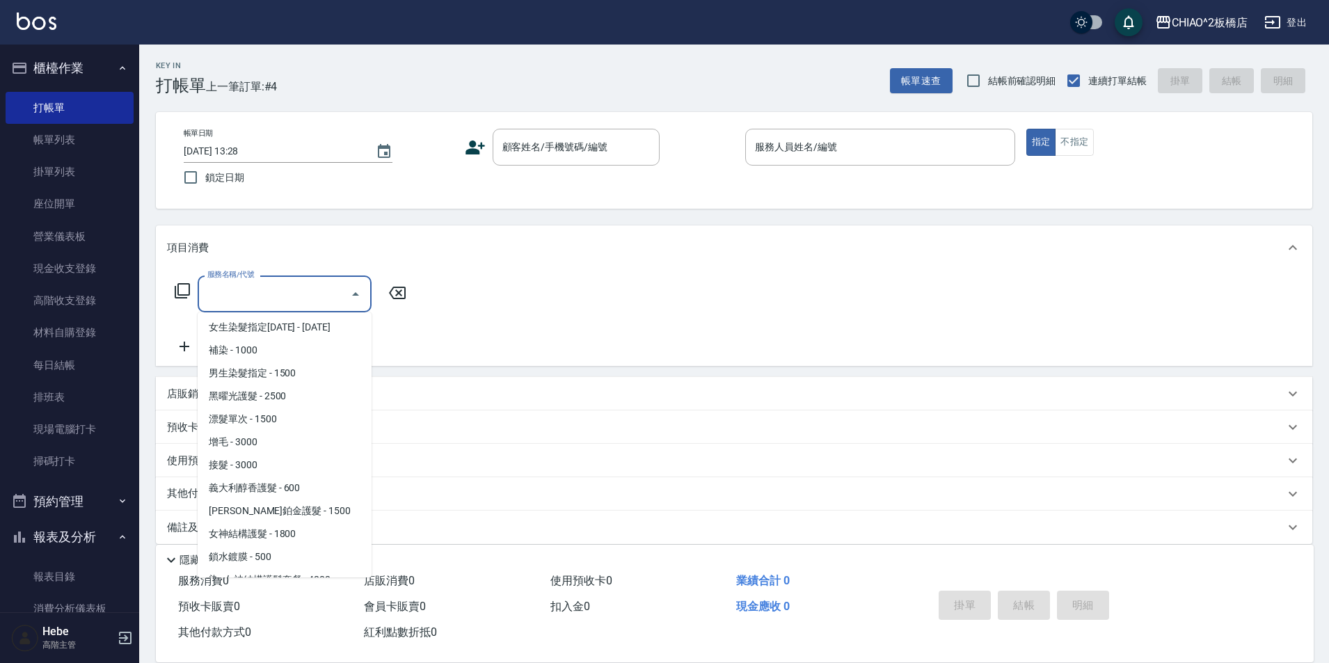
scroll to position [297, 0]
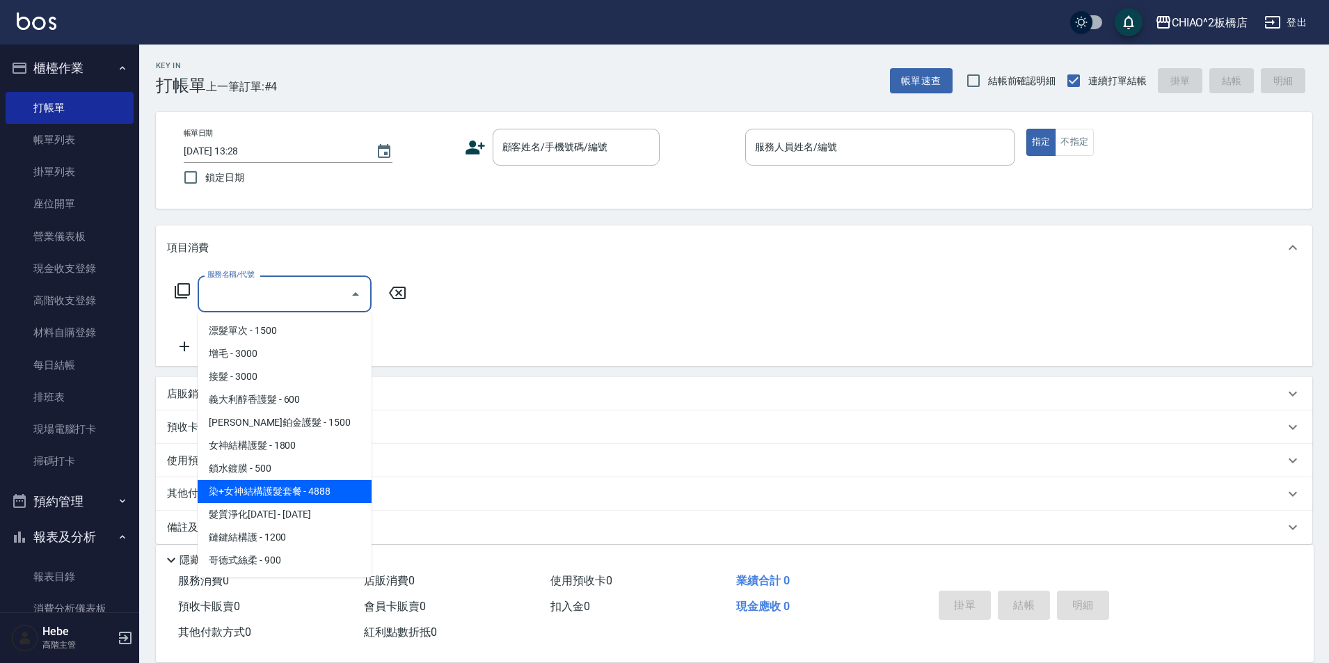
click at [329, 499] on span "染+女神結構護髮套餐 - 4888" at bounding box center [285, 491] width 174 height 23
type input "染+女神結構護髮套餐(126207)"
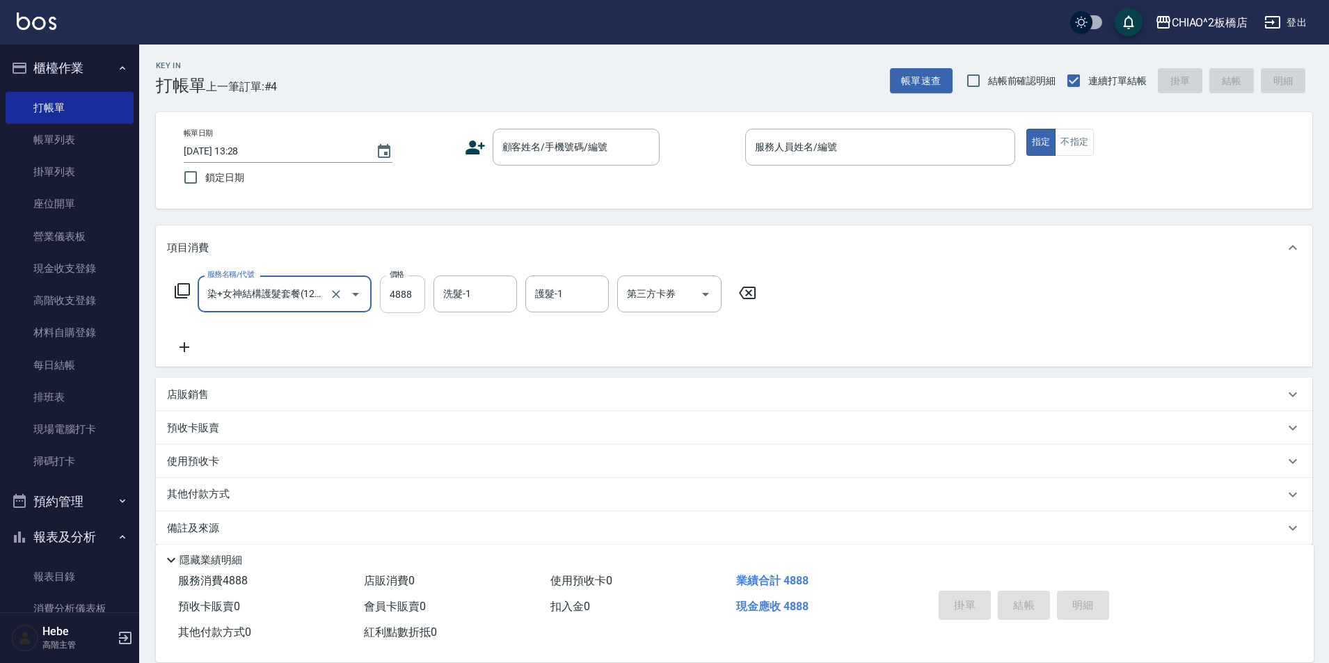
click at [420, 301] on input "4888" at bounding box center [402, 294] width 45 height 38
click at [748, 289] on icon at bounding box center [747, 293] width 35 height 17
